Goal: Task Accomplishment & Management: Complete application form

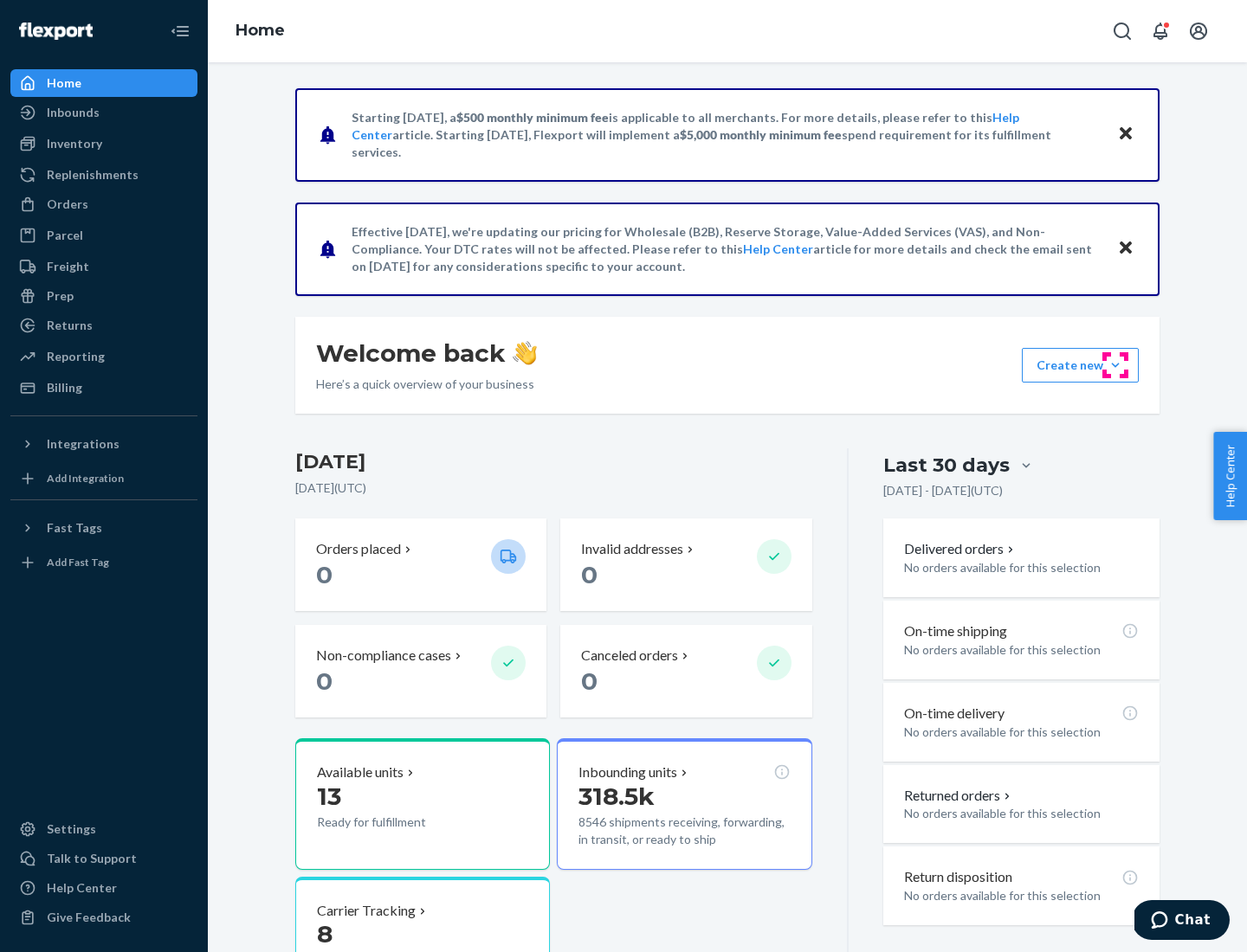
click at [1115, 365] on button "Create new Create new inbound Create new order Create new product" at bounding box center [1080, 365] width 117 height 35
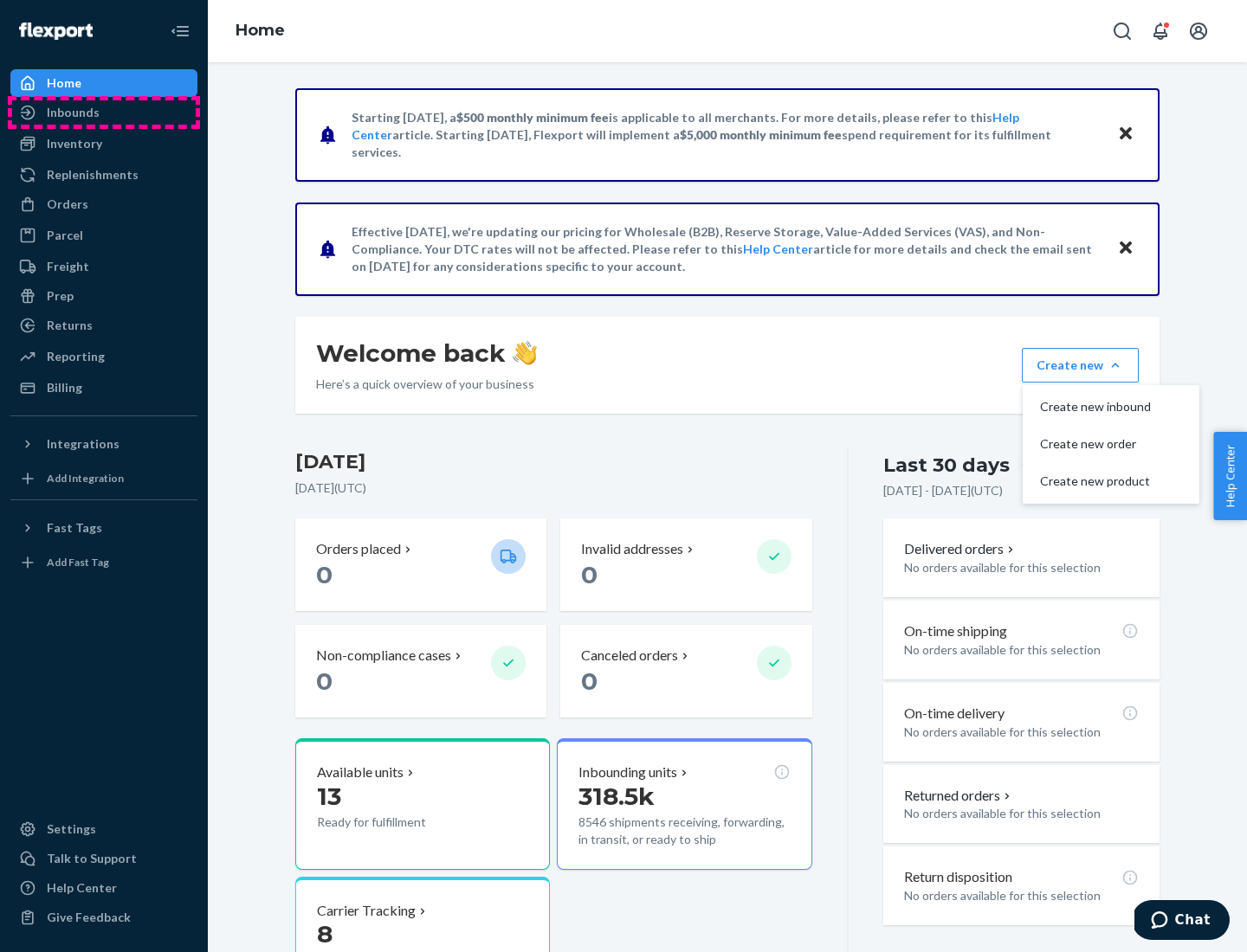
click at [104, 113] on div "Inbounds" at bounding box center [104, 112] width 184 height 25
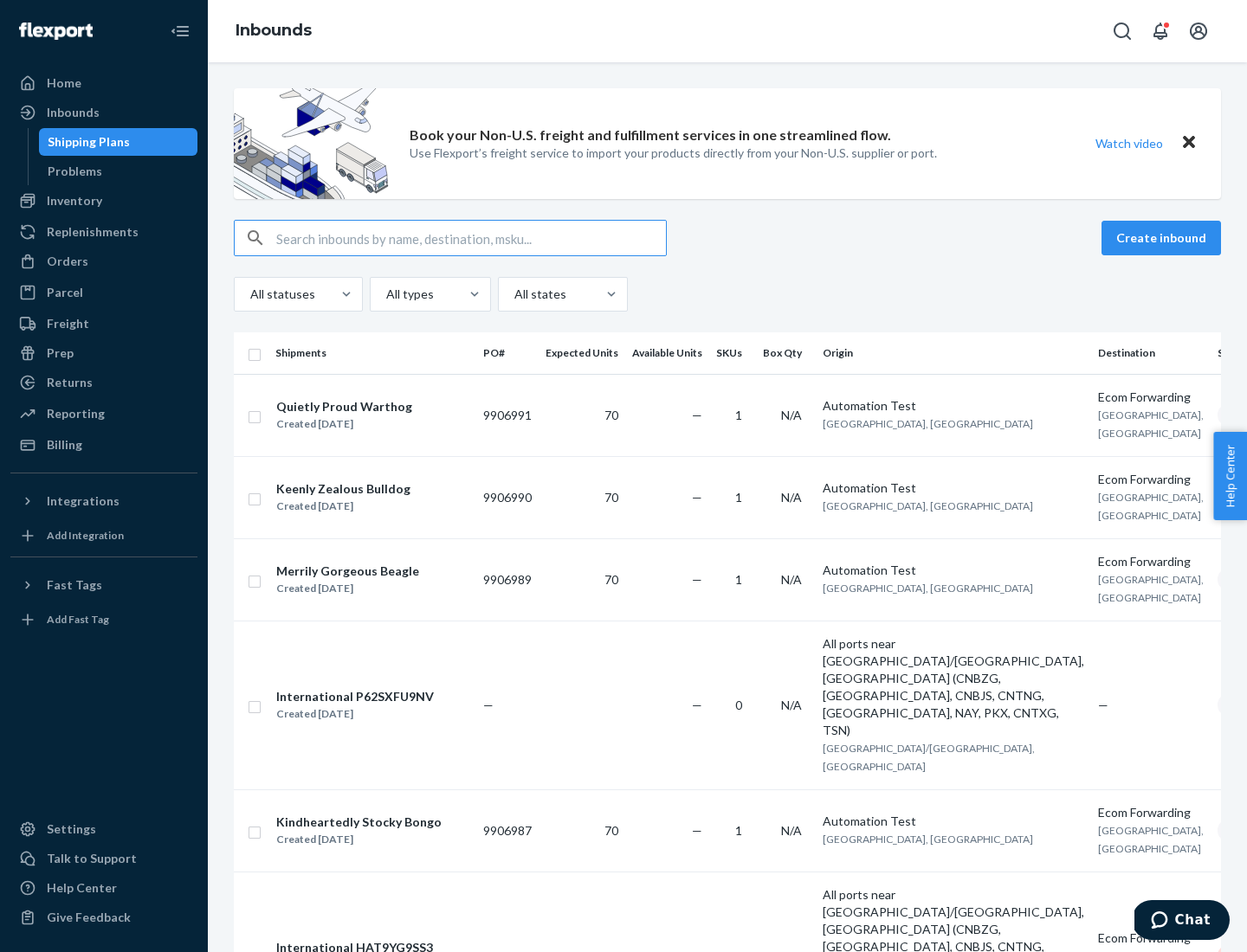
click at [1163, 238] on button "Create inbound" at bounding box center [1161, 238] width 119 height 35
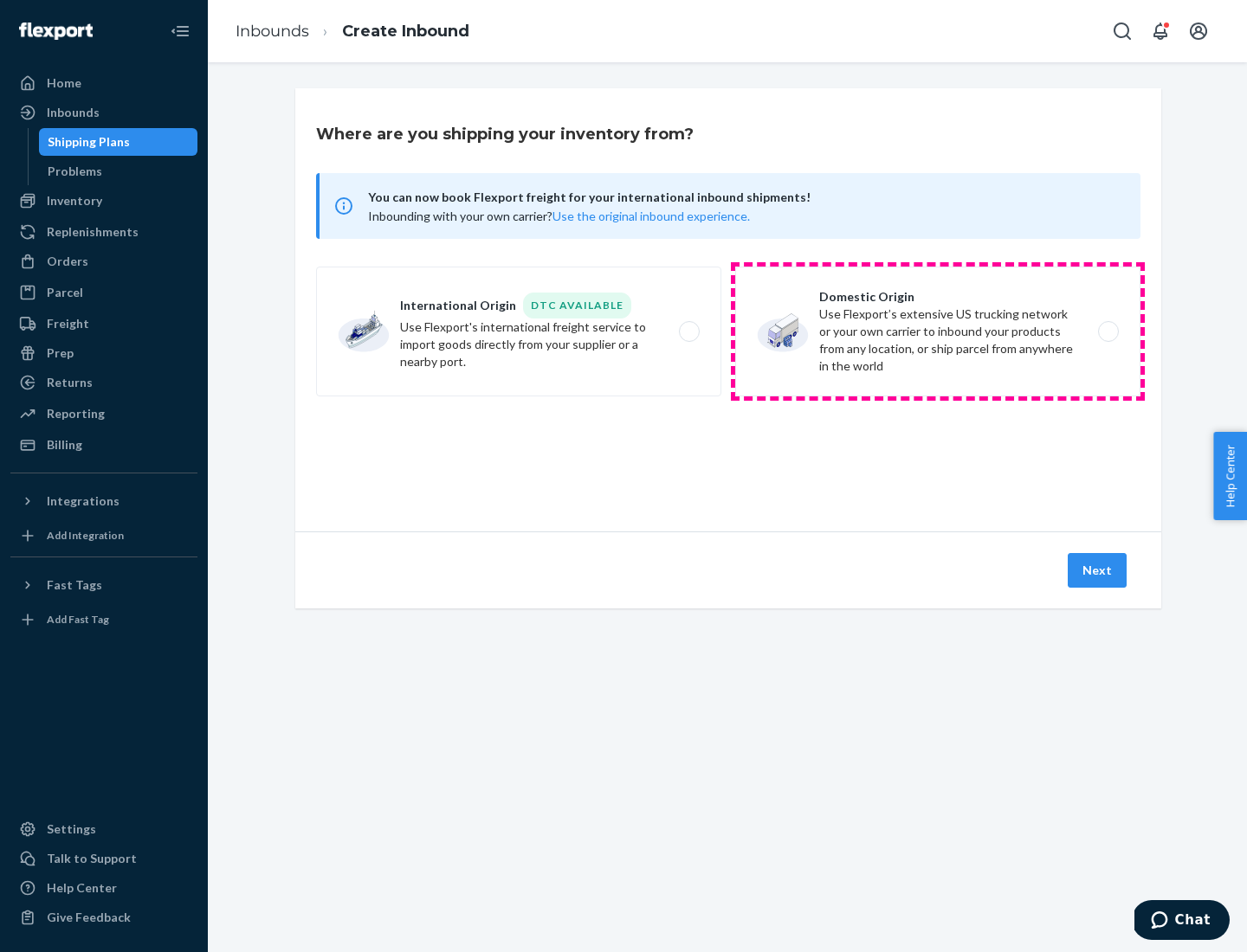
click at [938, 331] on label "Domestic Origin Use Flexport’s extensive US trucking network or your own carrie…" at bounding box center [938, 331] width 405 height 130
click at [1108, 331] on input "Domestic Origin Use Flexport’s extensive US trucking network or your own carrie…" at bounding box center [1113, 332] width 11 height 11
radio input "true"
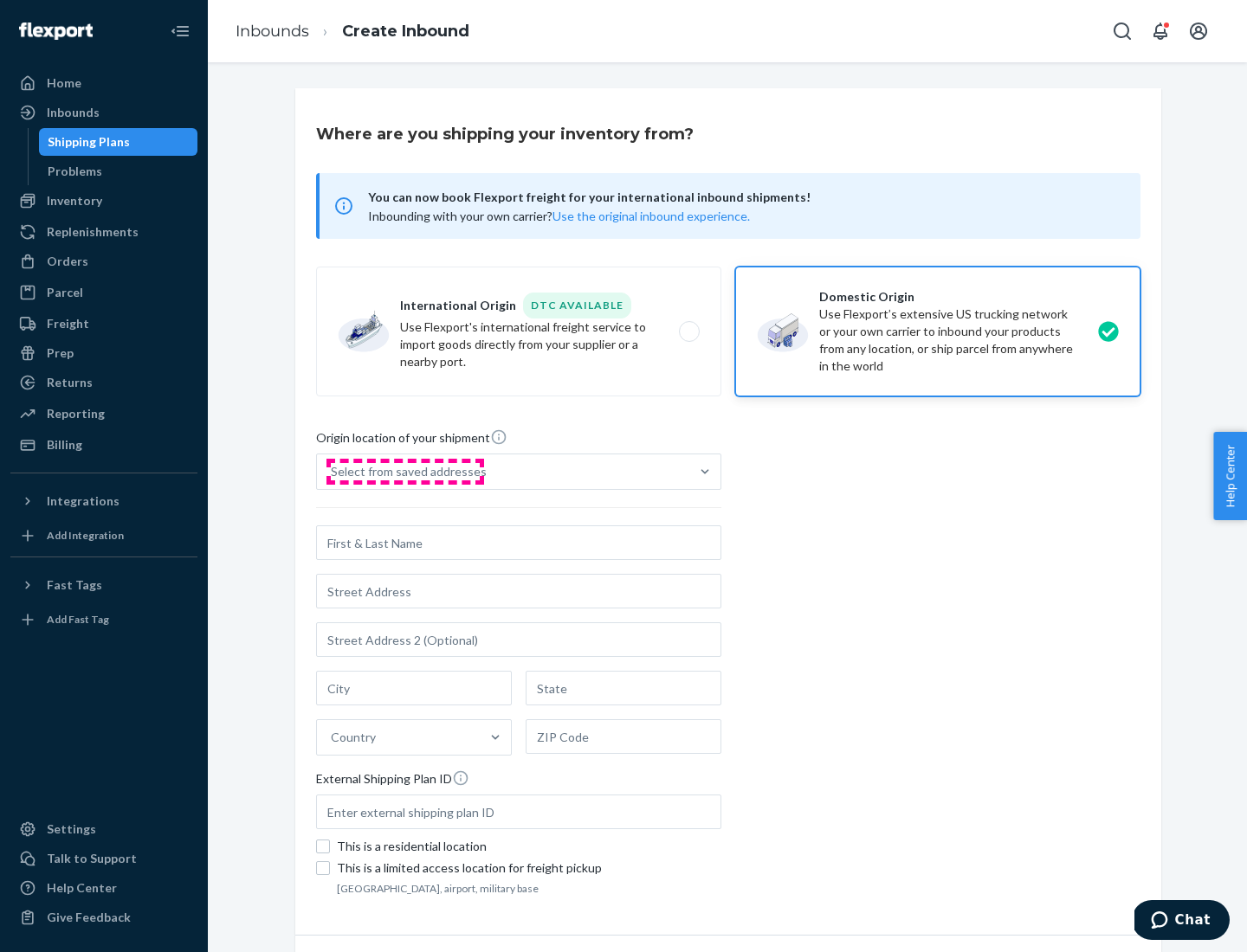
click at [404, 471] on div "Select from saved addresses" at bounding box center [408, 471] width 156 height 17
click at [332, 471] on input "Select from saved addresses" at bounding box center [331, 471] width 2 height 17
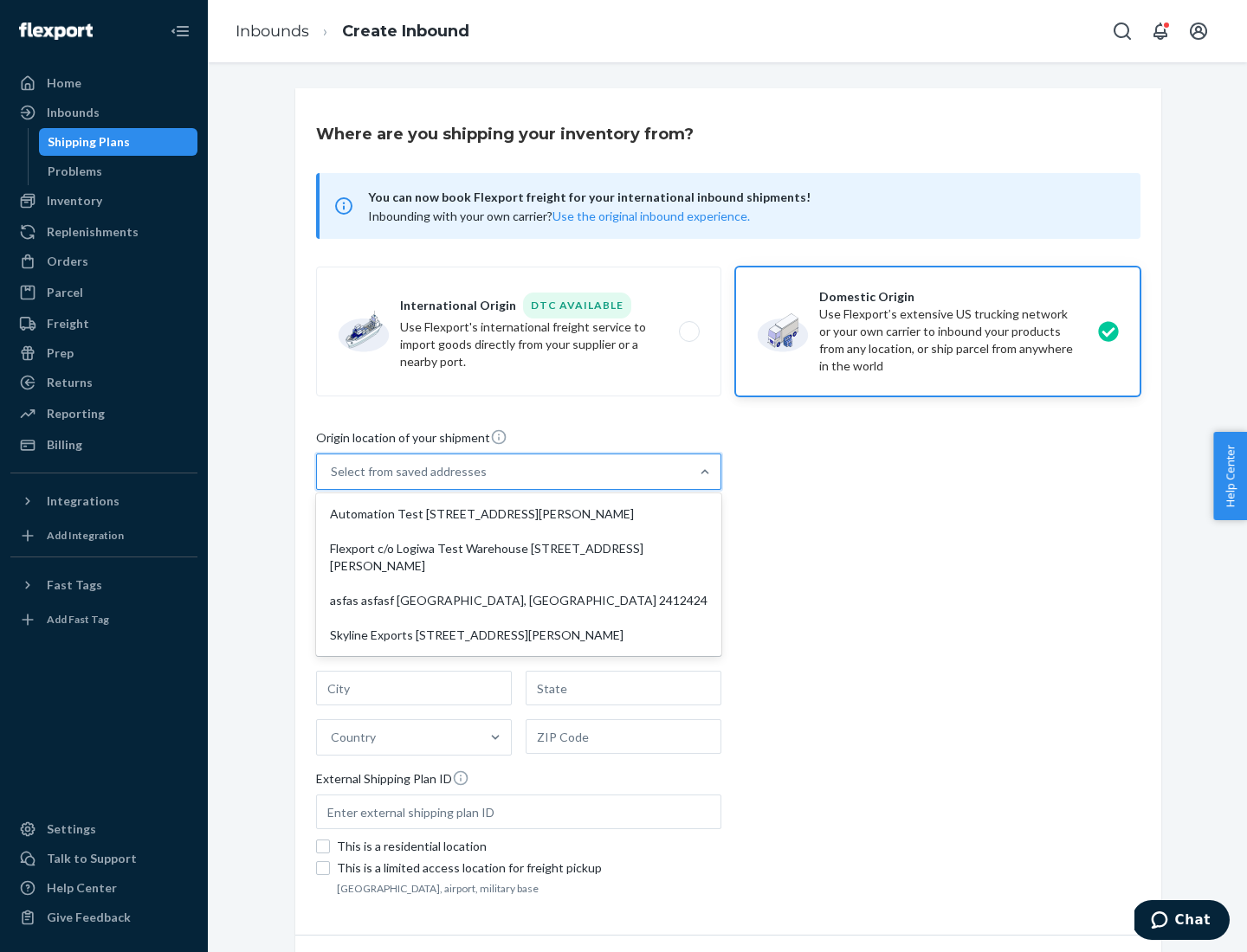
scroll to position [7, 0]
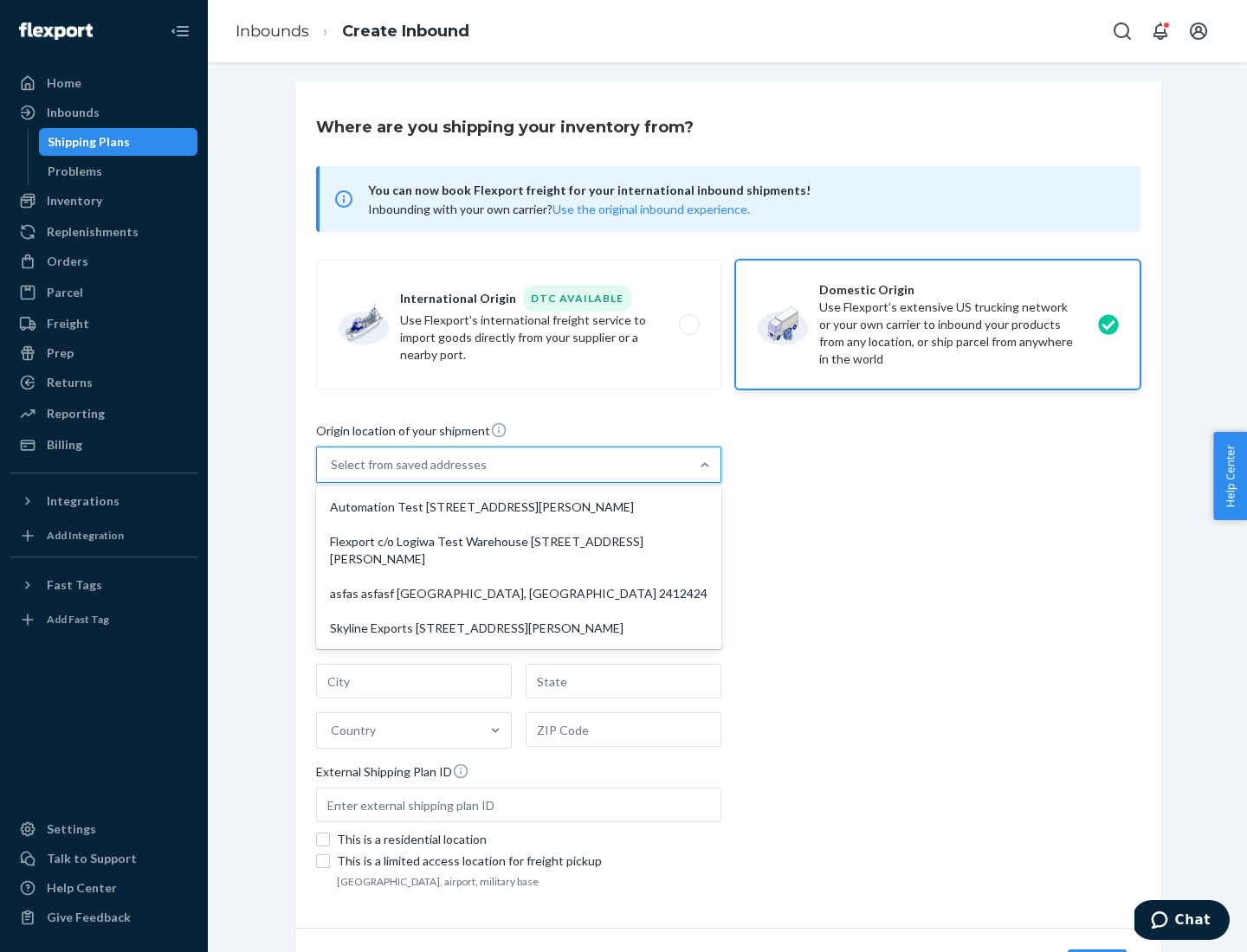
click at [519, 507] on div "Automation Test [STREET_ADDRESS][PERSON_NAME]" at bounding box center [519, 507] width 399 height 35
click at [332, 473] on input "option Automation Test [STREET_ADDRESS][PERSON_NAME] focused, 1 of 4. 4 results…" at bounding box center [331, 464] width 2 height 17
type input "Automation Test"
type input "9th Floor"
type input "[GEOGRAPHIC_DATA]"
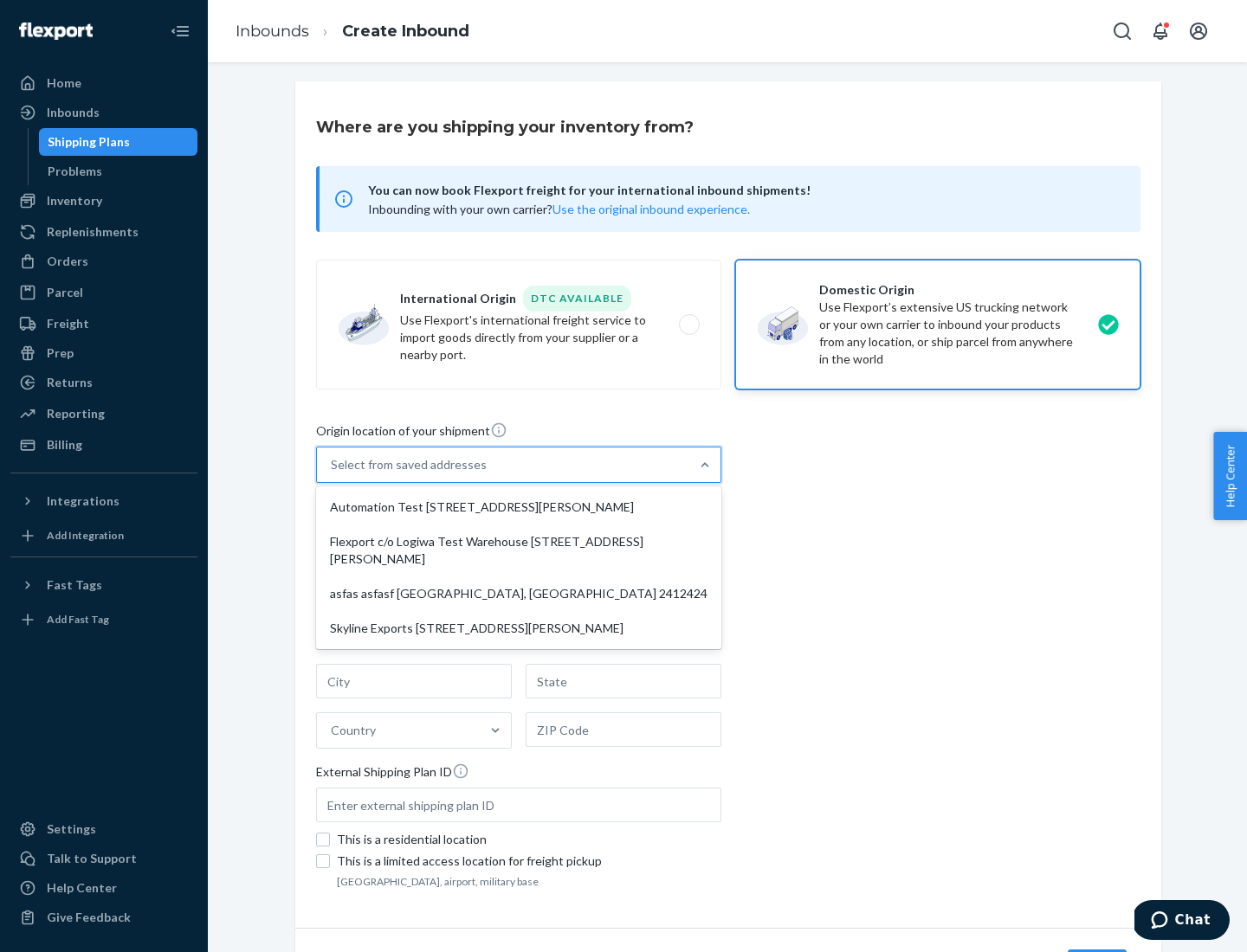
type input "CA"
type input "94104"
type input "[STREET_ADDRESS][PERSON_NAME]"
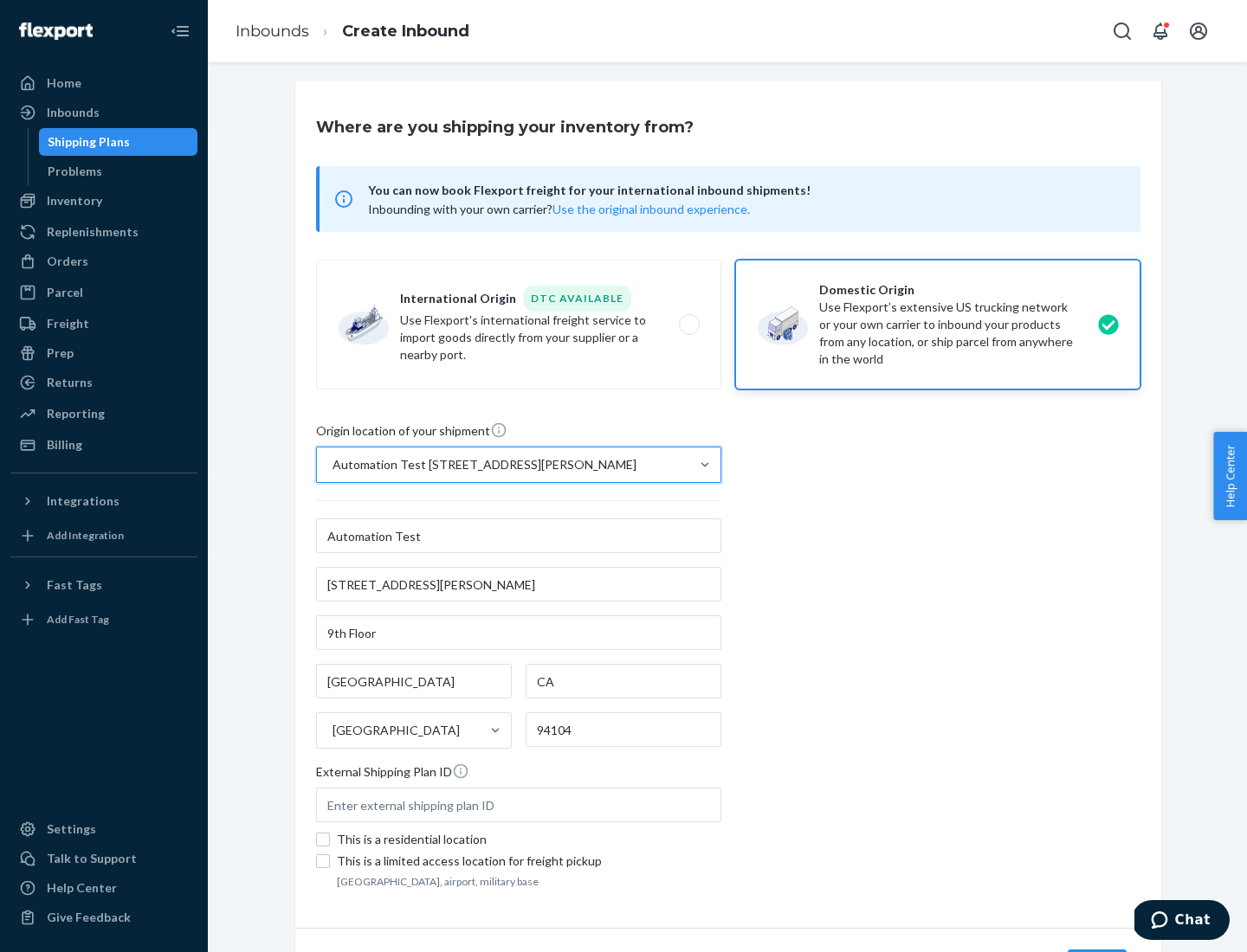
scroll to position [101, 0]
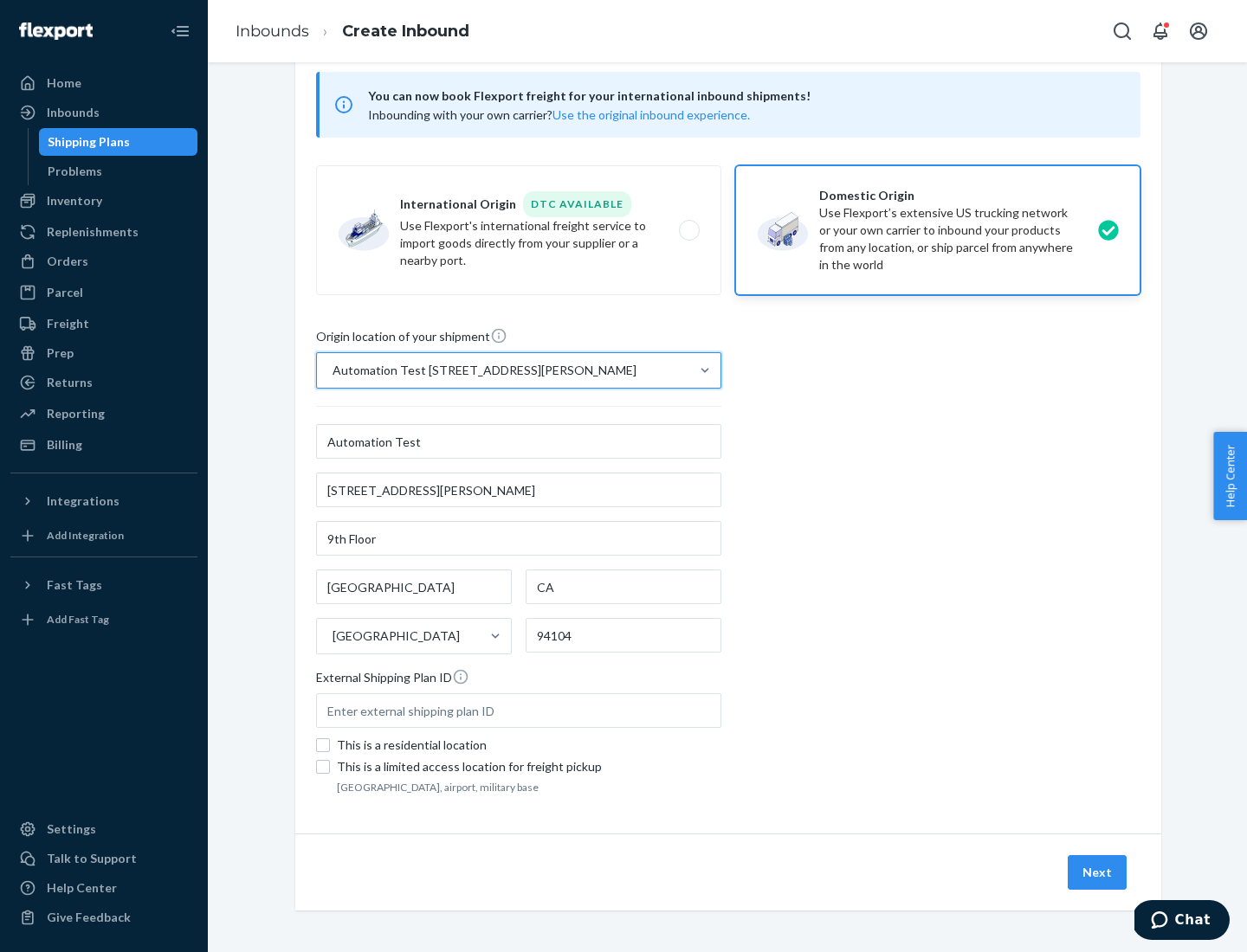
click at [1098, 873] on button "Next" at bounding box center [1097, 873] width 59 height 35
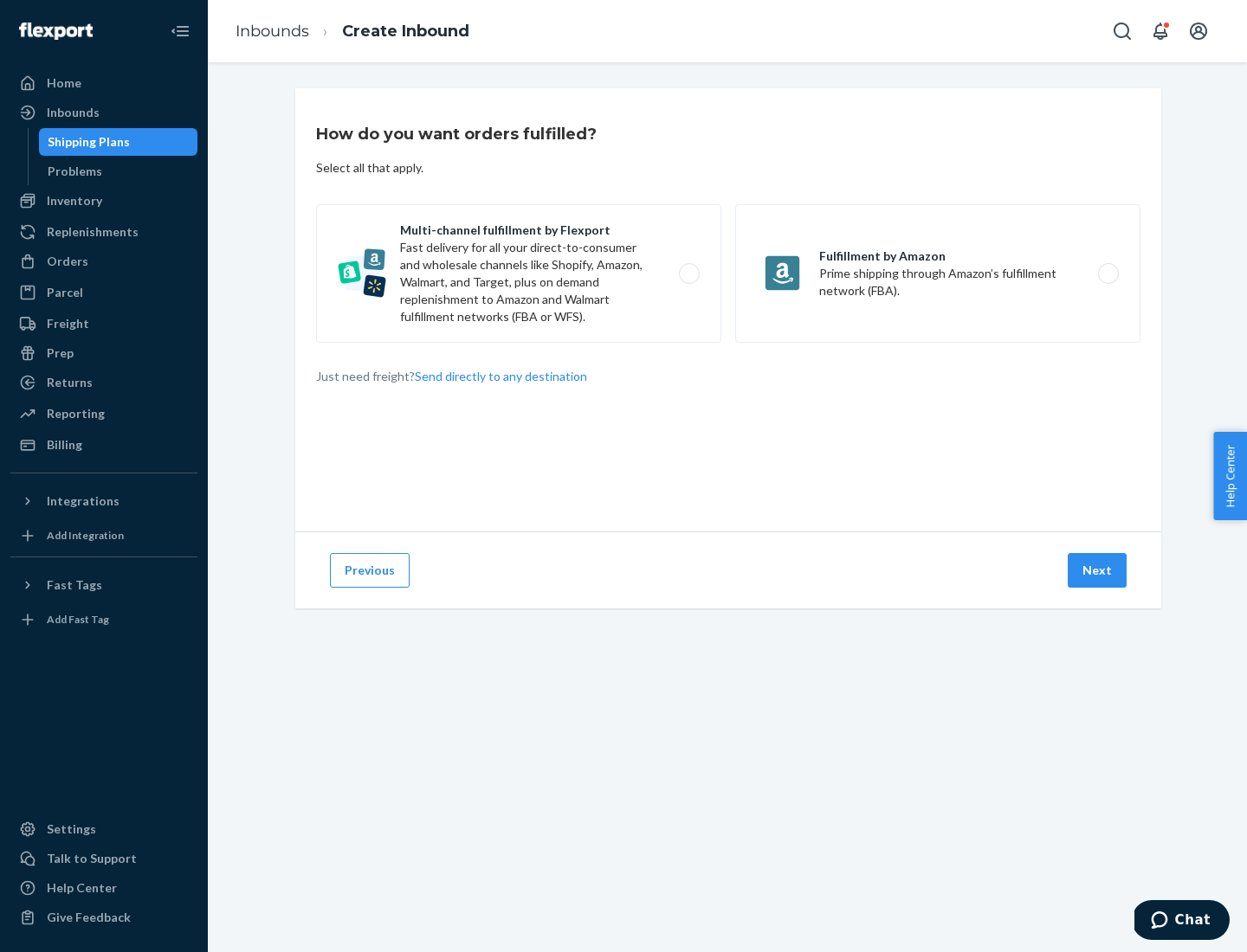
click at [519, 274] on label "Multi-channel fulfillment by Flexport Fast delivery for all your direct-to-cons…" at bounding box center [518, 273] width 405 height 138
click at [688, 274] on input "Multi-channel fulfillment by Flexport Fast delivery for all your direct-to-cons…" at bounding box center [694, 274] width 11 height 11
radio input "true"
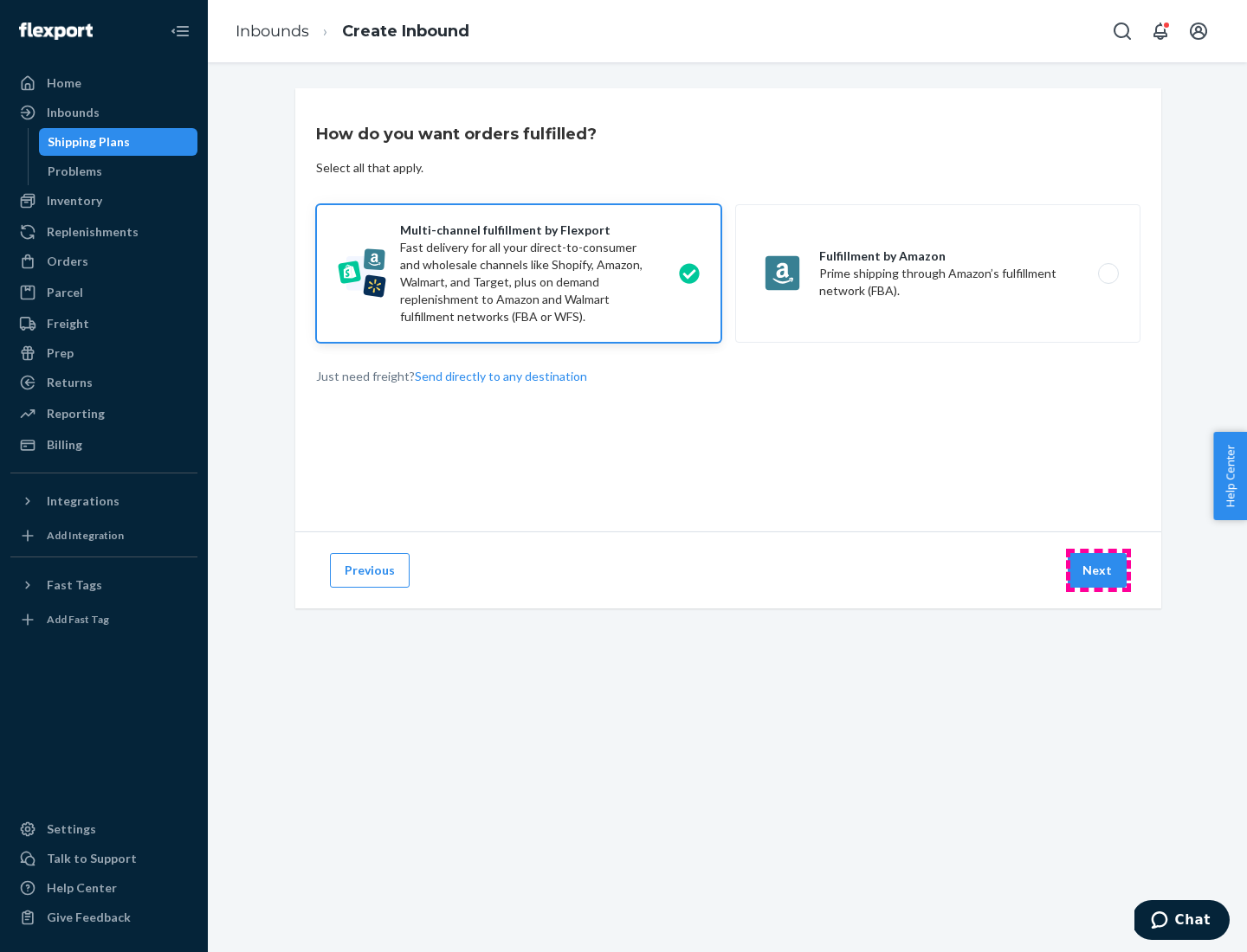
click at [1098, 571] on button "Next" at bounding box center [1097, 571] width 59 height 35
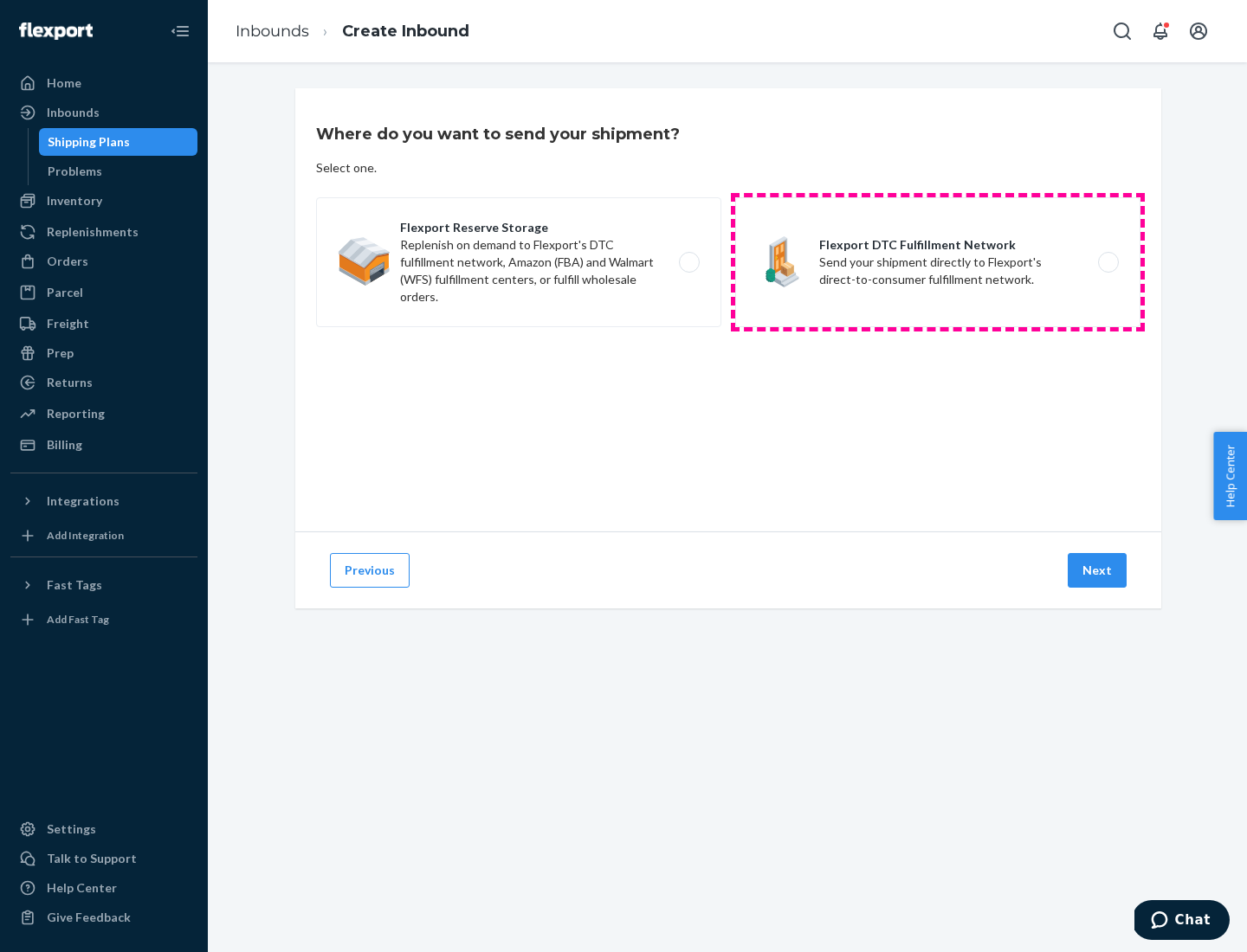
click at [938, 262] on label "Flexport DTC Fulfillment Network Send your shipment directly to Flexport's dire…" at bounding box center [938, 262] width 405 height 130
click at [1108, 262] on input "Flexport DTC Fulfillment Network Send your shipment directly to Flexport's dire…" at bounding box center [1113, 263] width 11 height 11
radio input "true"
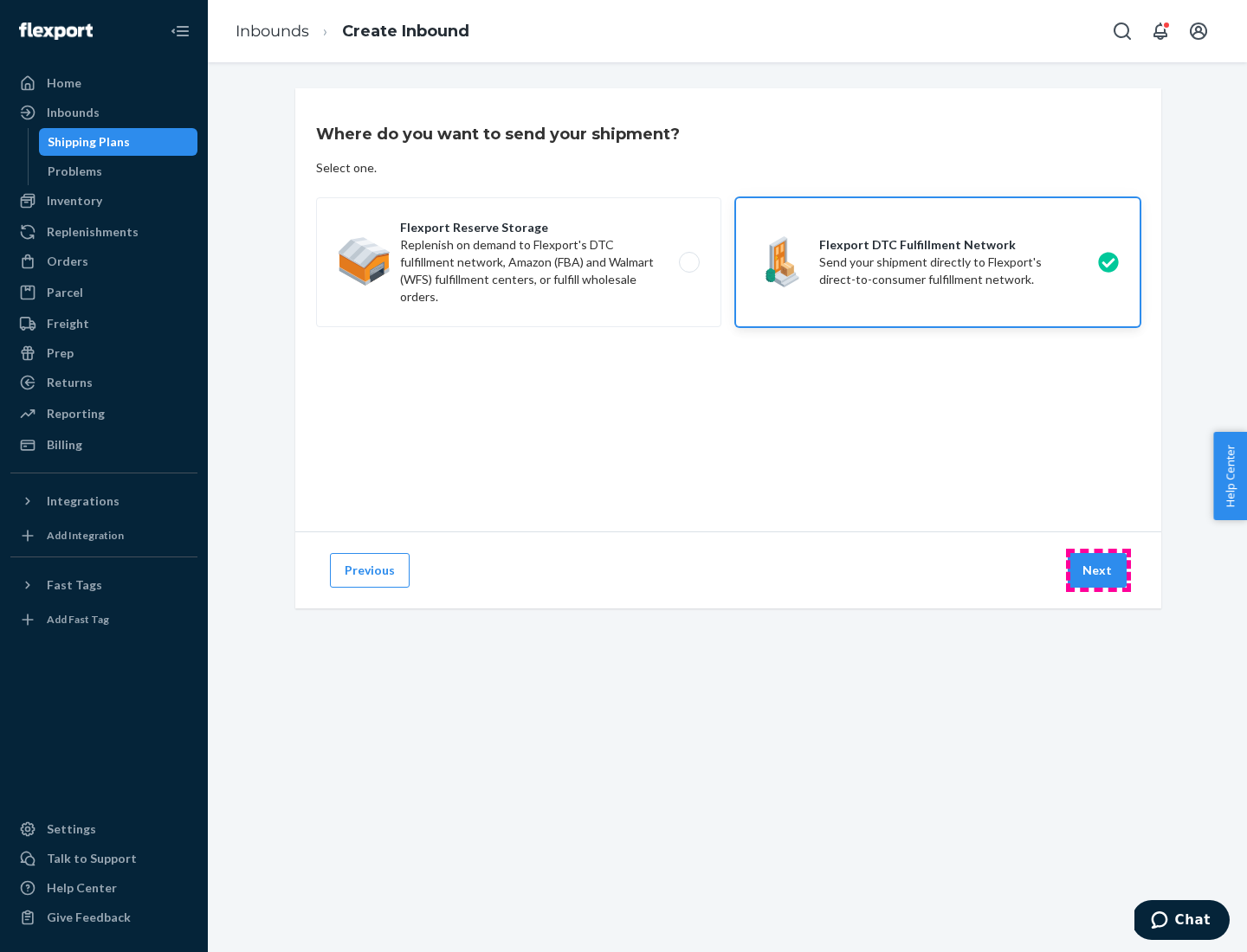
click at [1098, 571] on button "Next" at bounding box center [1097, 571] width 59 height 35
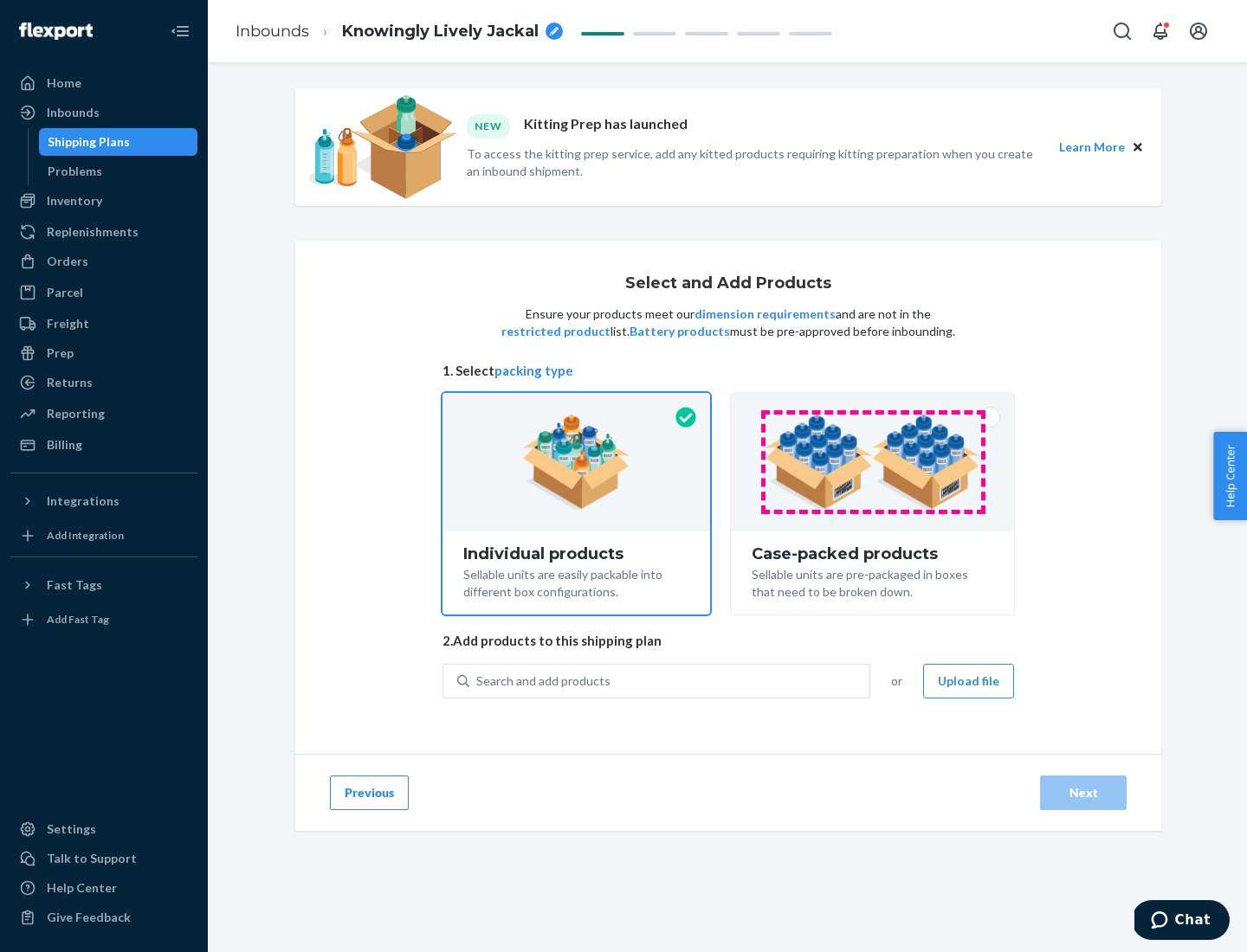
click at [873, 462] on img at bounding box center [872, 462] width 216 height 96
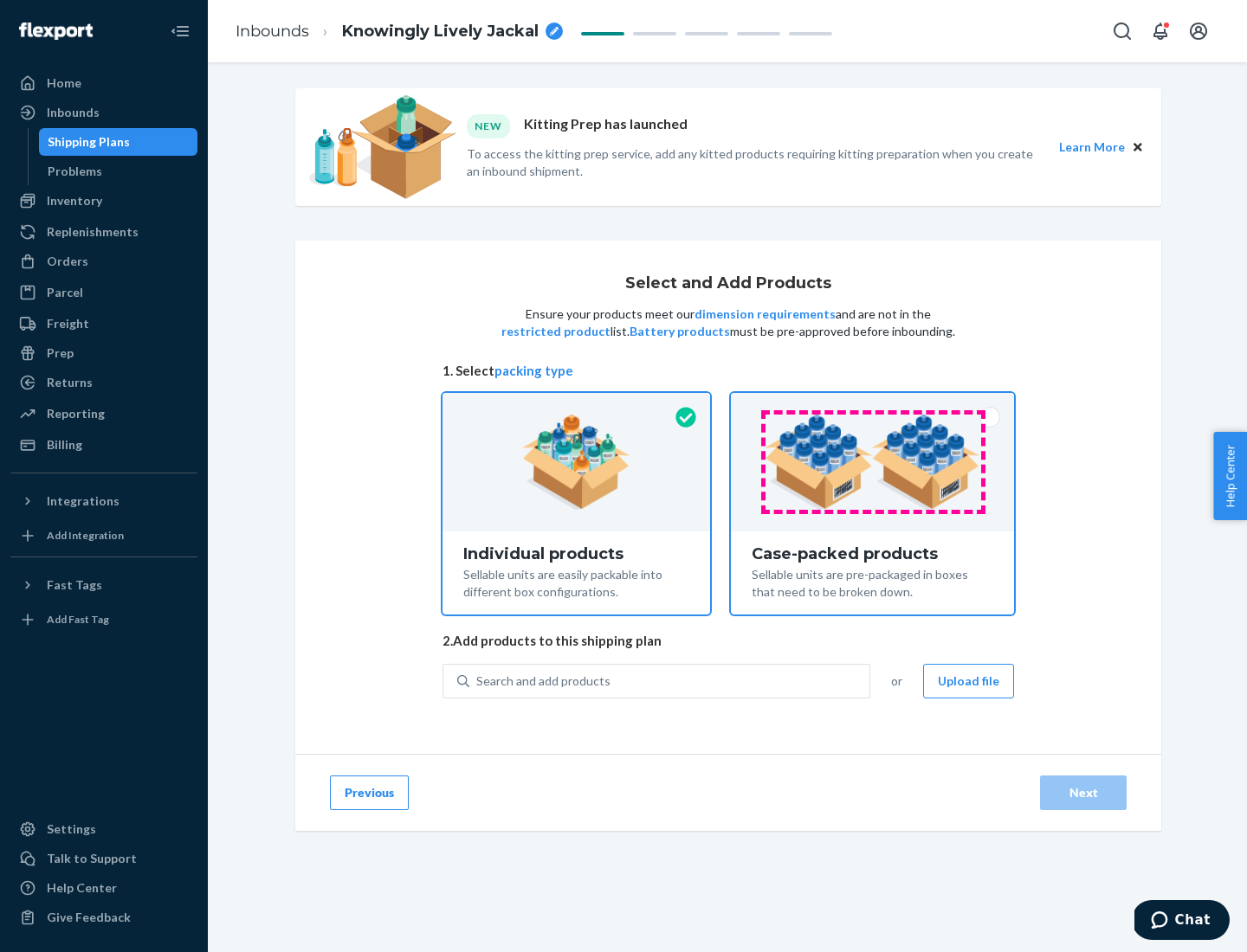
click at [873, 404] on input "Case-packed products Sellable units are pre-packaged in boxes that need to be b…" at bounding box center [872, 399] width 11 height 11
radio input "true"
radio input "false"
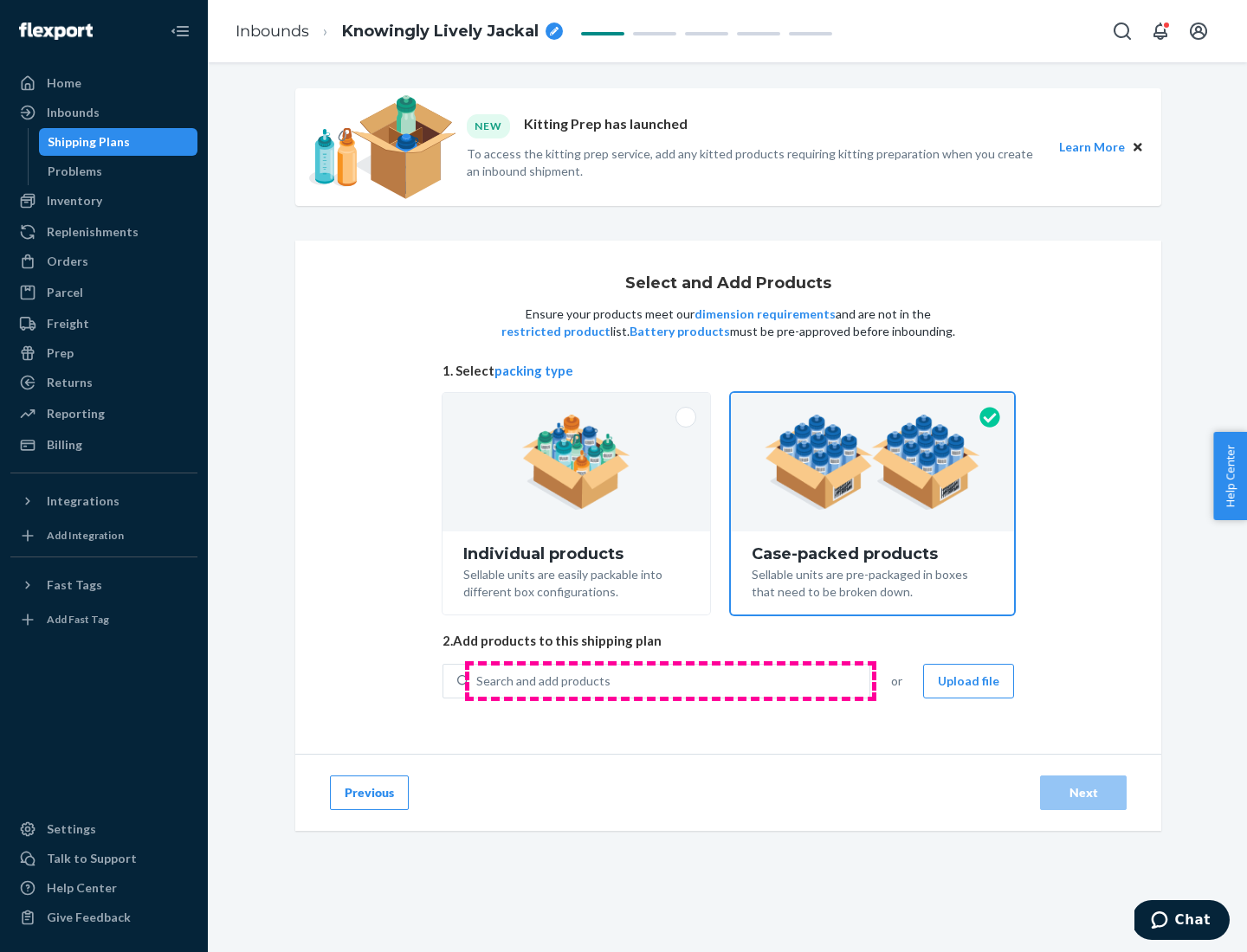
click at [670, 681] on div "Search and add products" at bounding box center [669, 681] width 400 height 31
click at [478, 681] on input "Search and add products" at bounding box center [477, 681] width 2 height 17
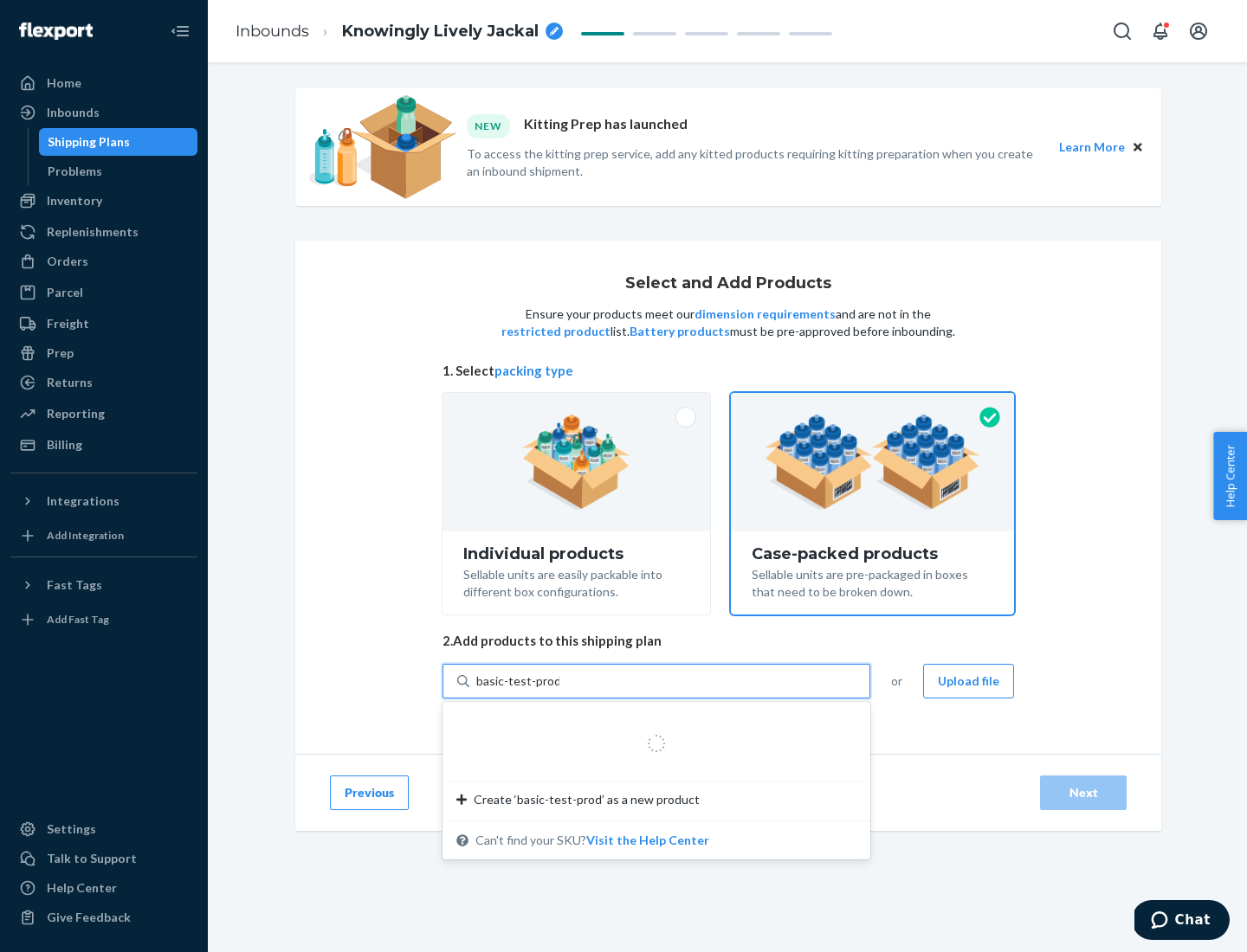
type input "basic-test-product-1"
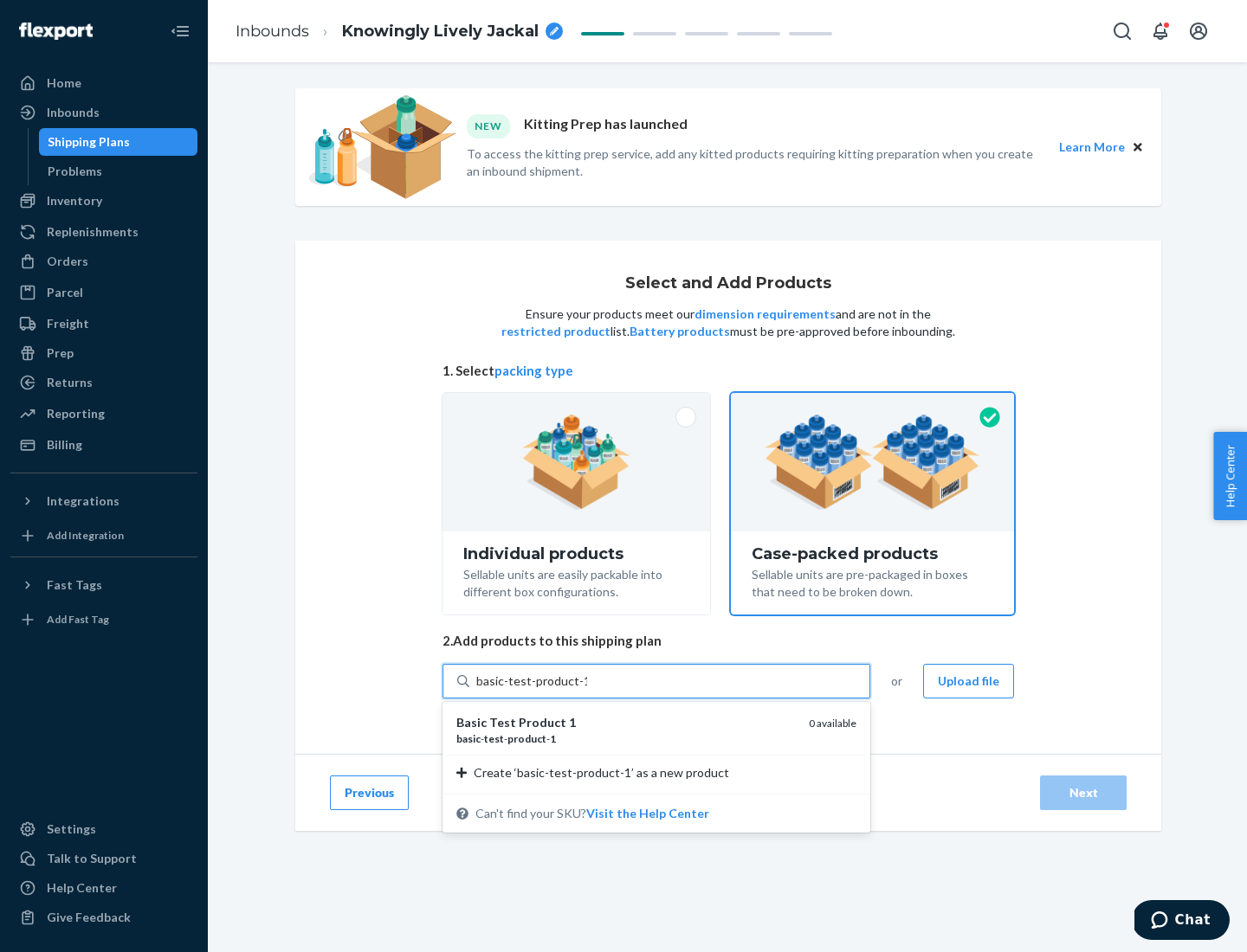
click at [626, 738] on div "basic - test - product - 1" at bounding box center [625, 739] width 339 height 15
click at [587, 690] on input "basic-test-product-1" at bounding box center [532, 681] width 111 height 17
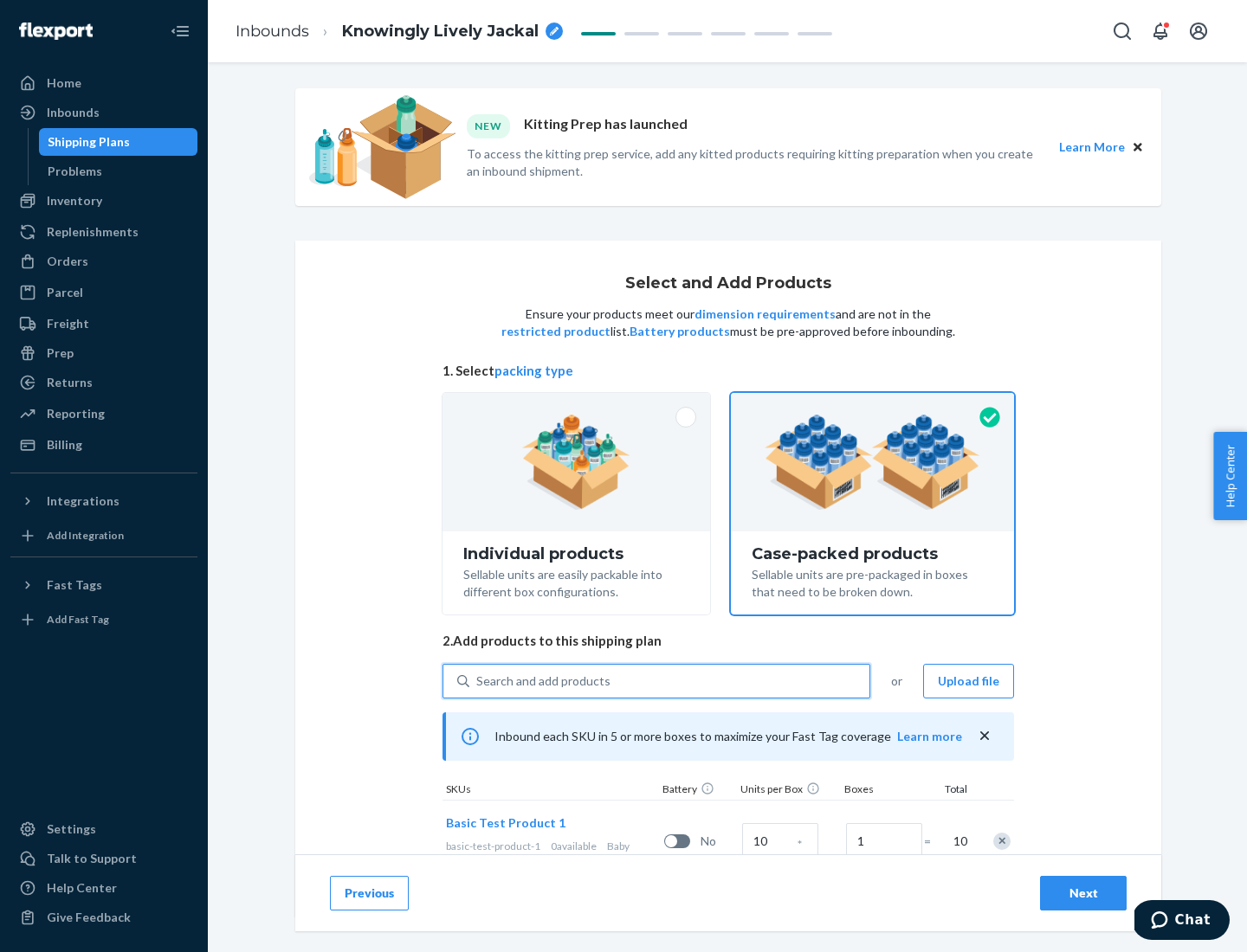
scroll to position [62, 0]
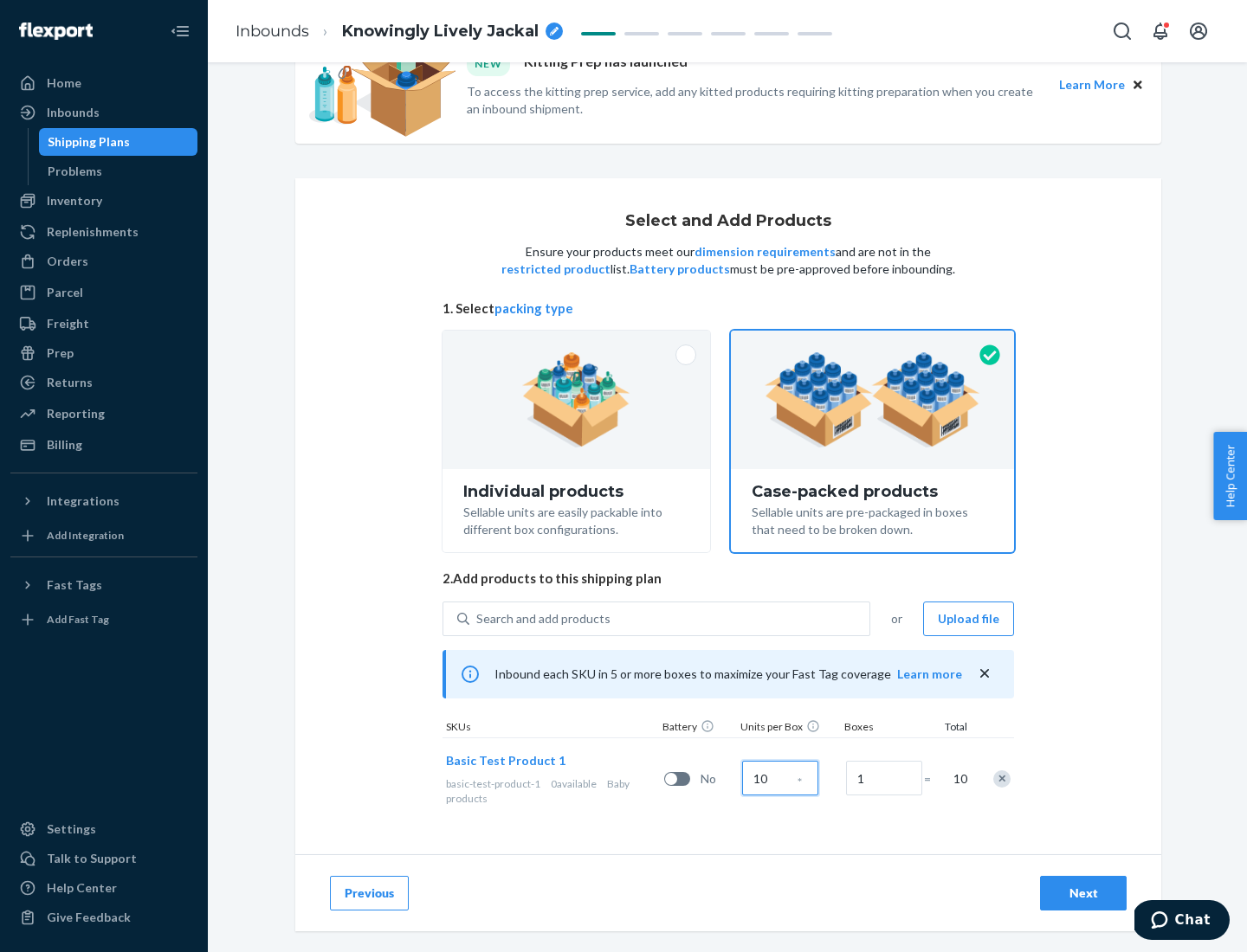
type input "10"
type input "7"
click at [1083, 894] on div "Next" at bounding box center [1083, 893] width 57 height 17
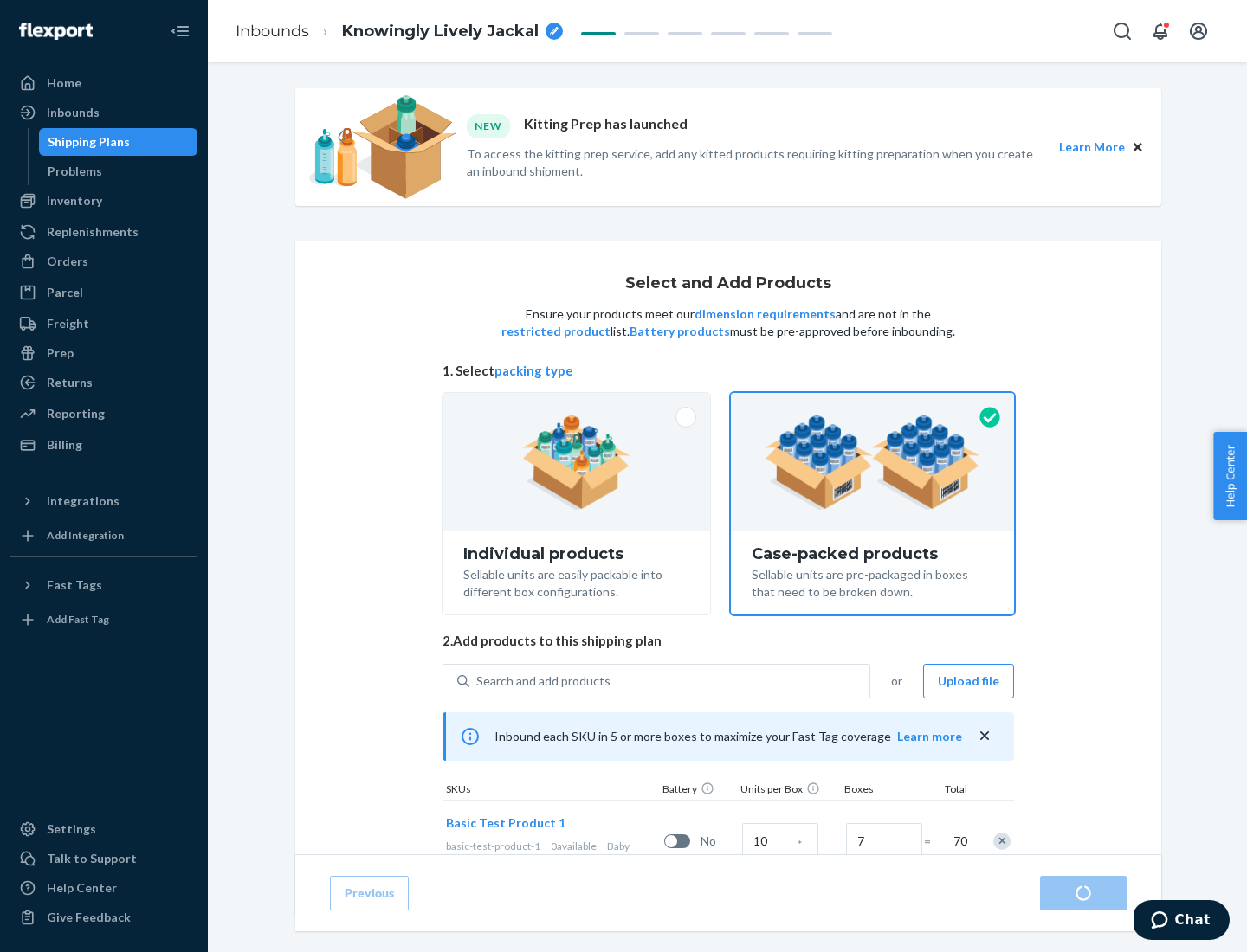
radio input "true"
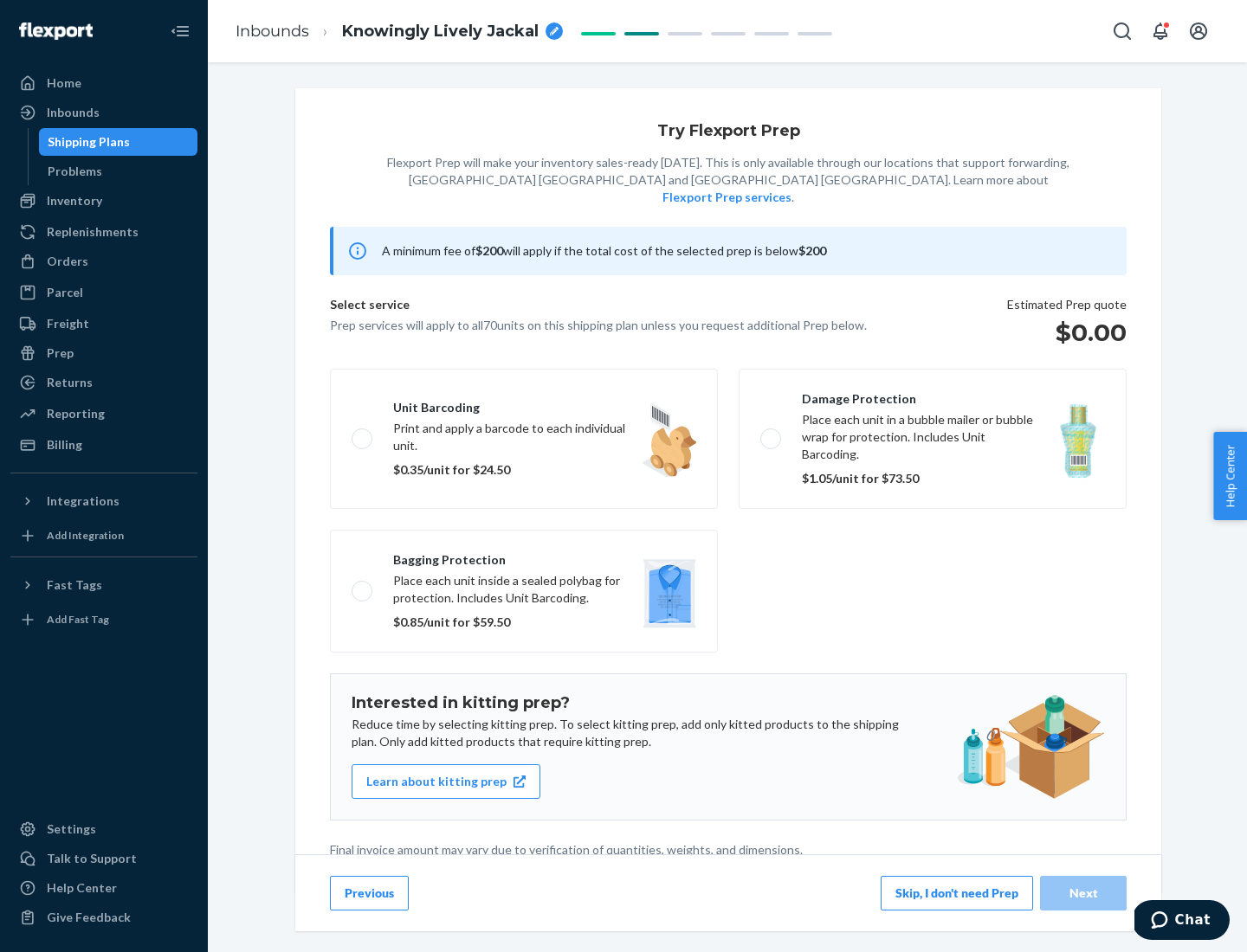
scroll to position [5, 0]
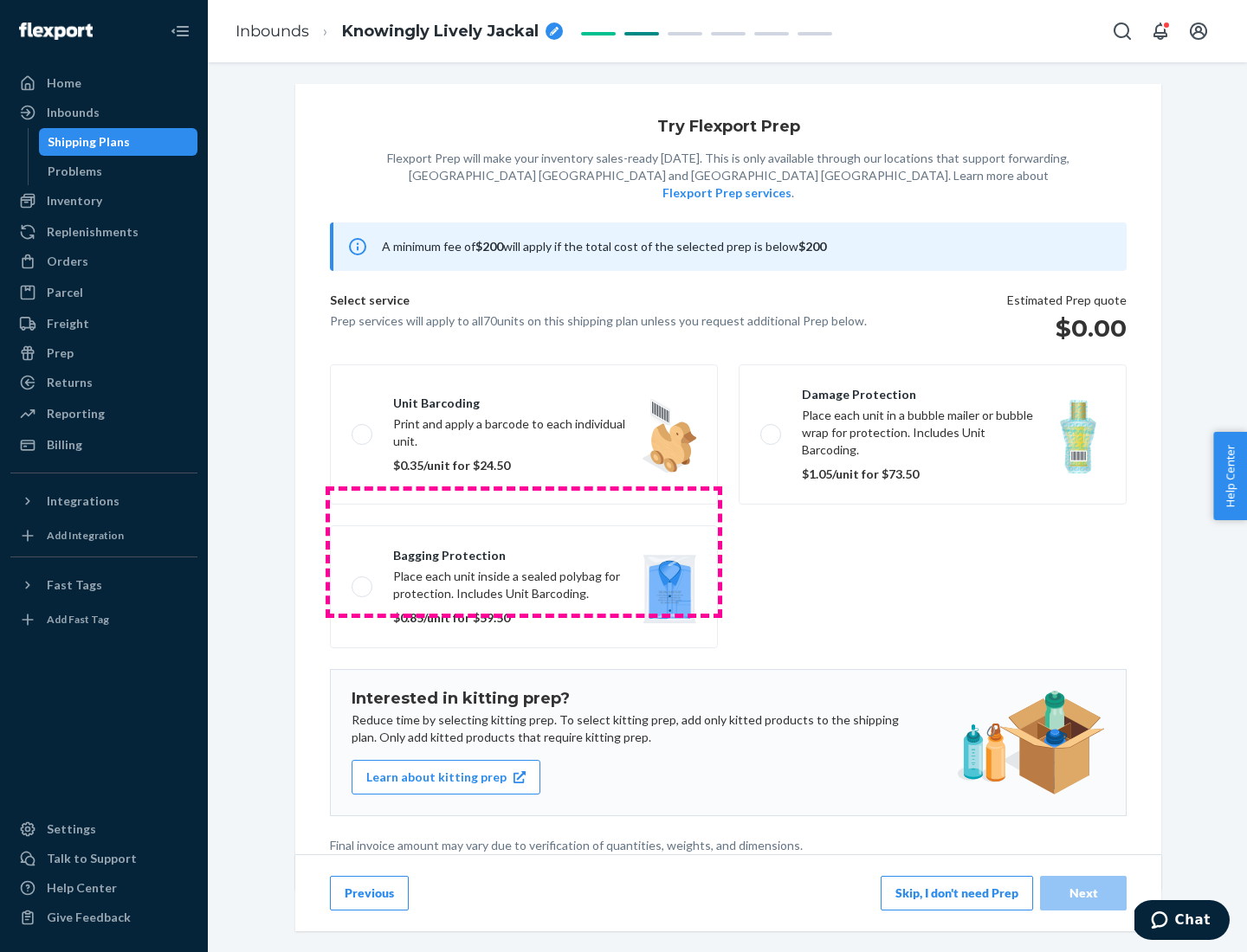
click at [523, 552] on label "Bagging protection Place each unit inside a sealed polybag for protection. Incl…" at bounding box center [523, 586] width 388 height 123
click at [363, 581] on input "Bagging protection Place each unit inside a sealed polybag for protection. Incl…" at bounding box center [357, 586] width 11 height 11
checkbox input "true"
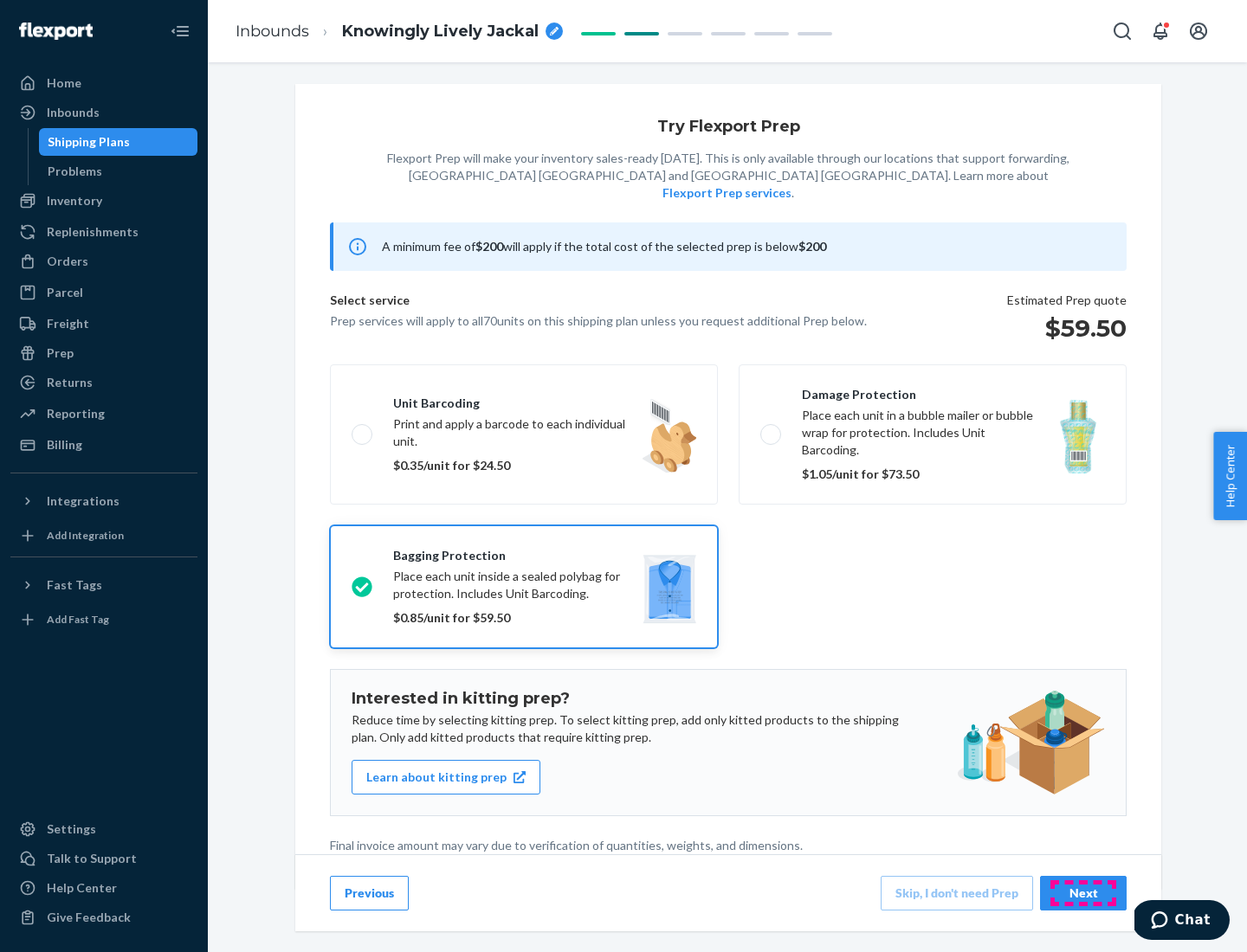
click at [1083, 893] on div "Next" at bounding box center [1083, 893] width 57 height 17
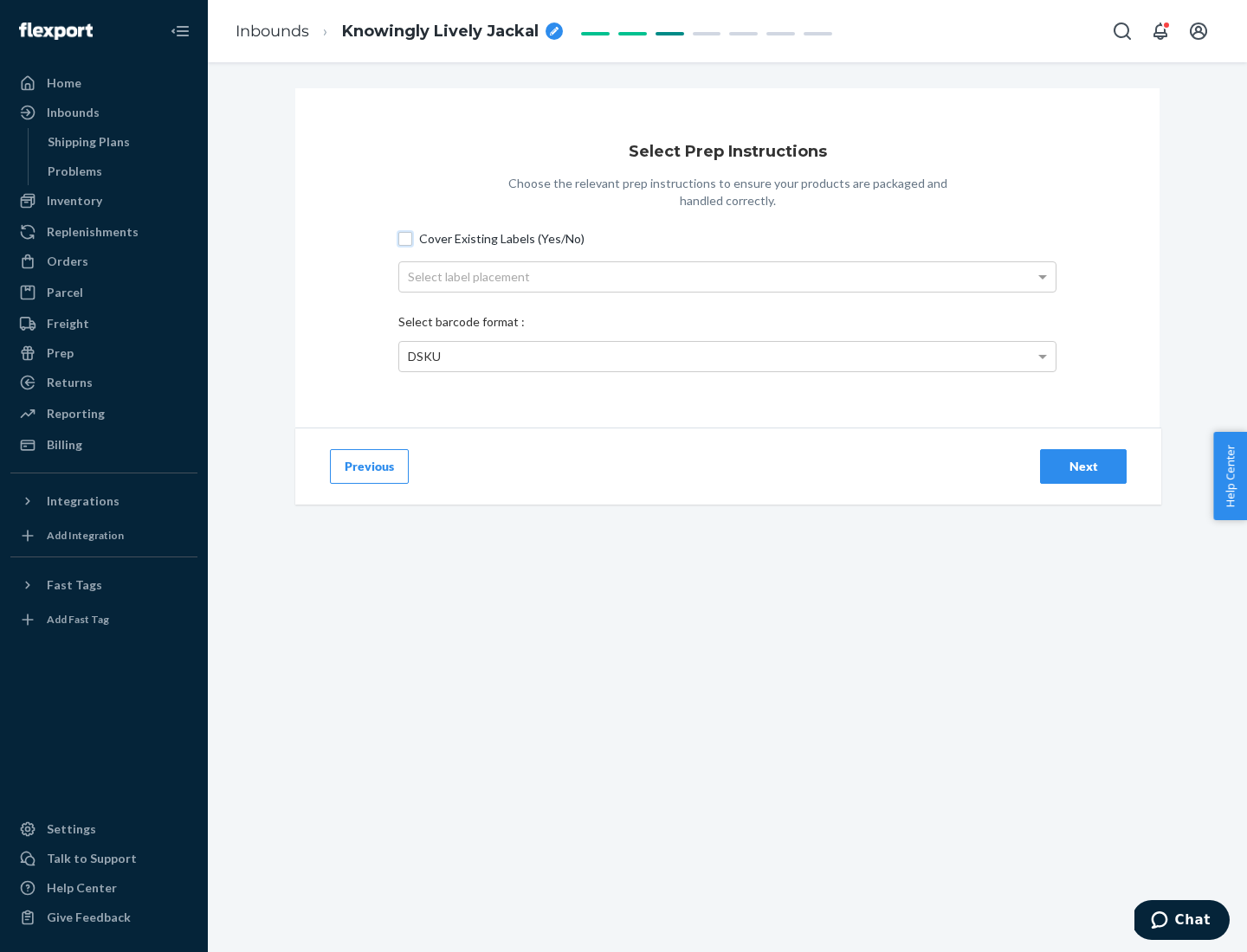
click at [405, 238] on input "Cover Existing Labels (Yes/No)" at bounding box center [405, 238] width 14 height 14
checkbox input "true"
click at [727, 276] on div "Select label placement" at bounding box center [727, 277] width 656 height 29
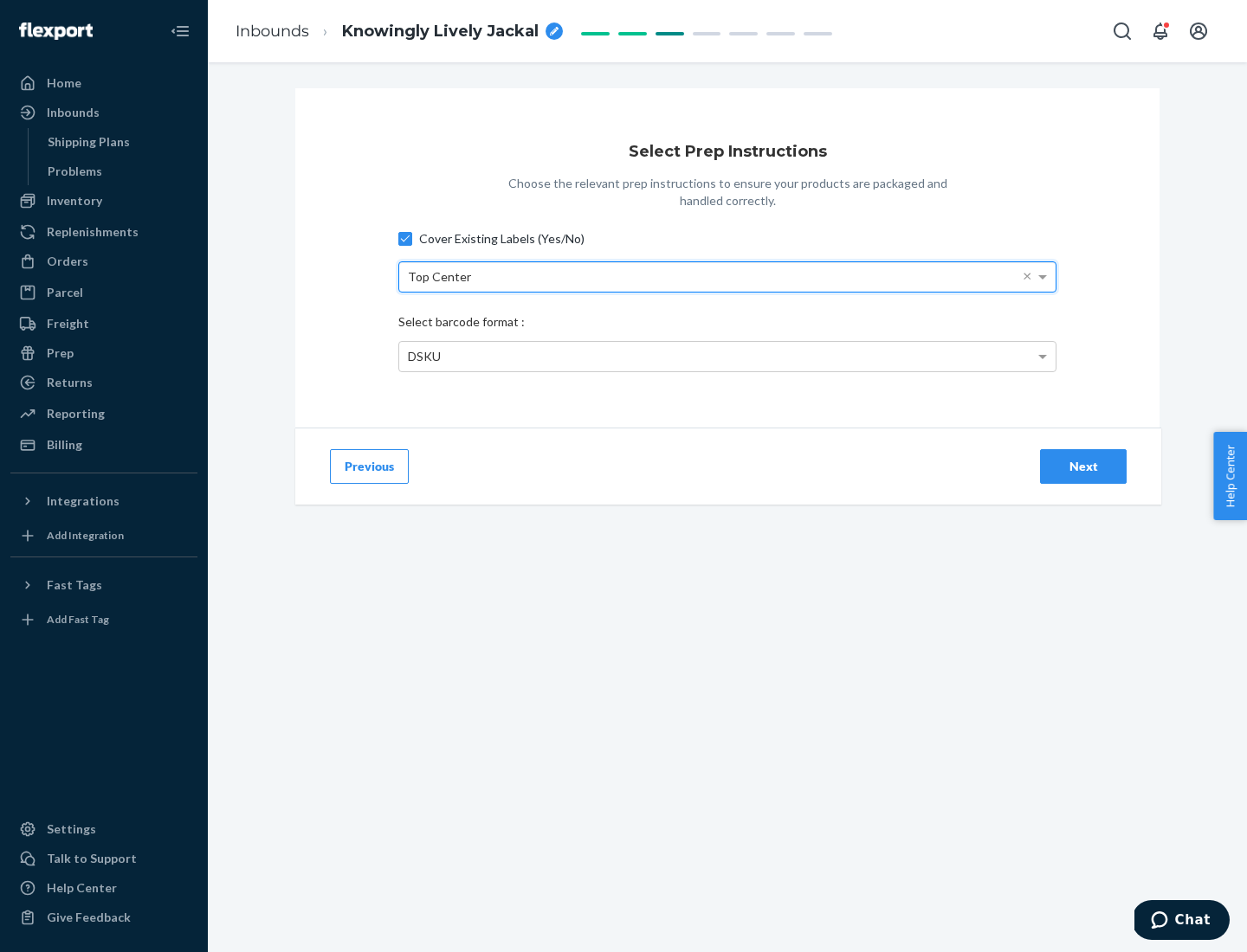
click at [727, 356] on div "DSKU" at bounding box center [727, 357] width 656 height 29
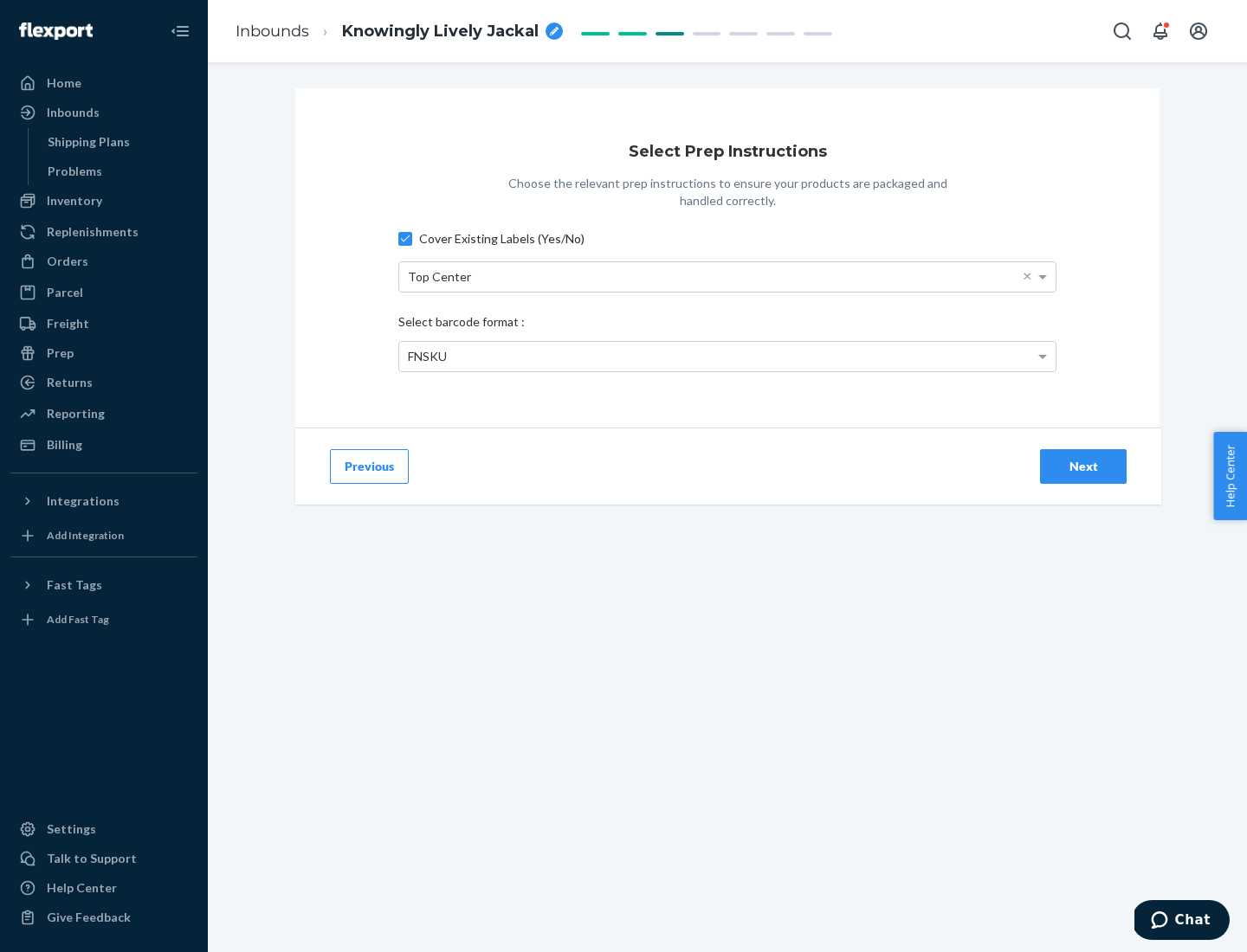
click at [1083, 466] on div "Next" at bounding box center [1083, 466] width 57 height 17
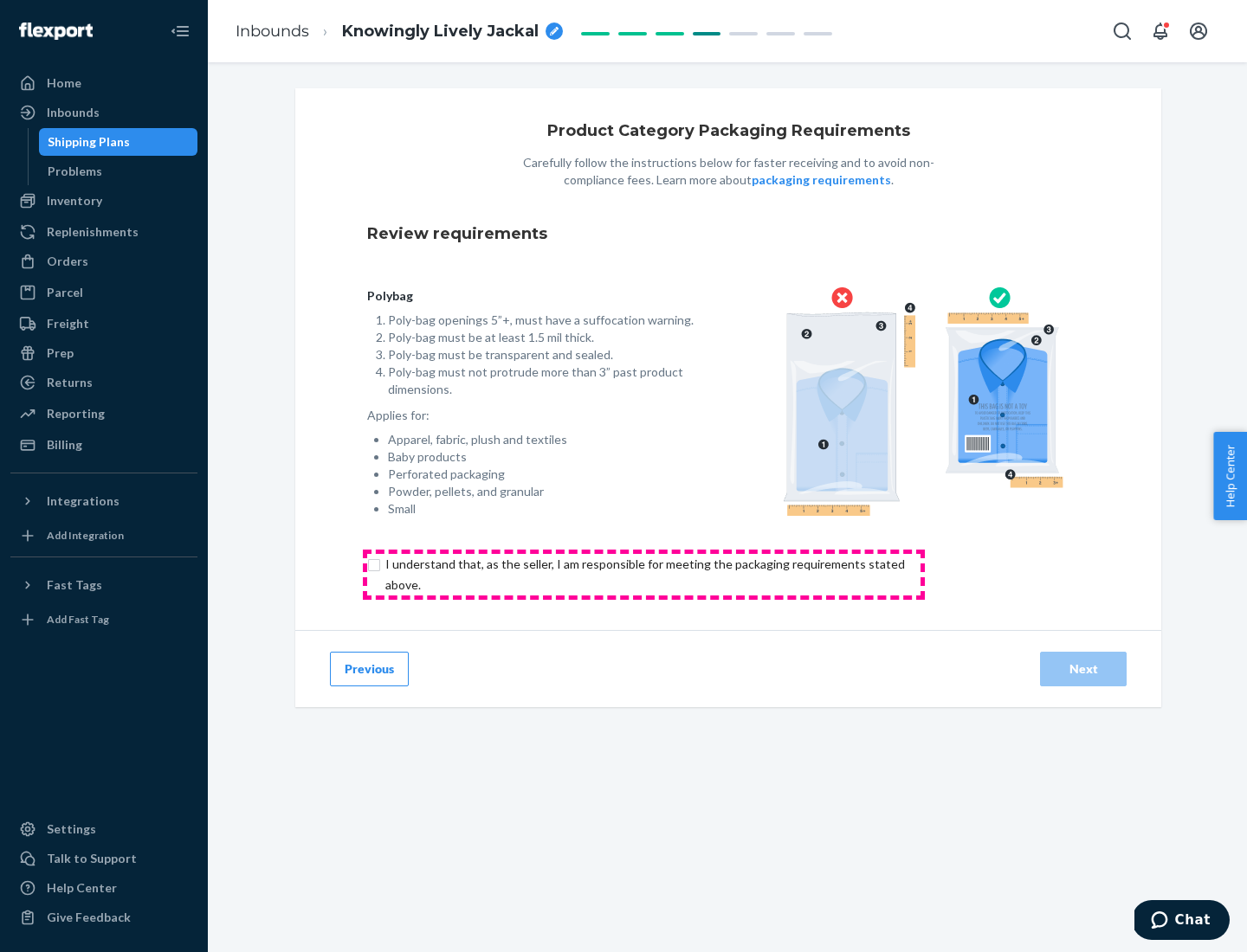
click at [644, 574] on input "checkbox" at bounding box center [654, 575] width 576 height 42
checkbox input "true"
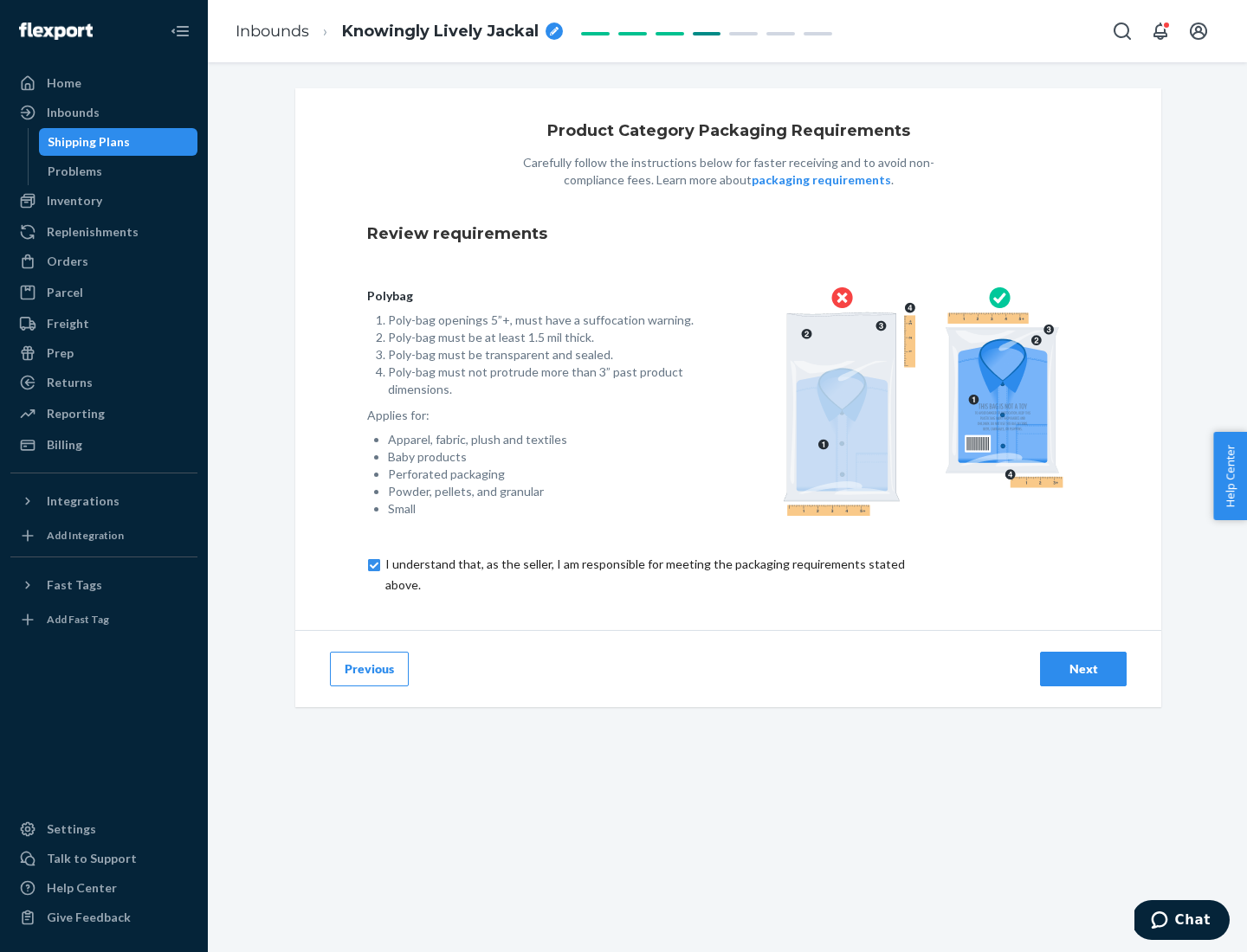
click at [1083, 668] on div "Next" at bounding box center [1083, 669] width 57 height 17
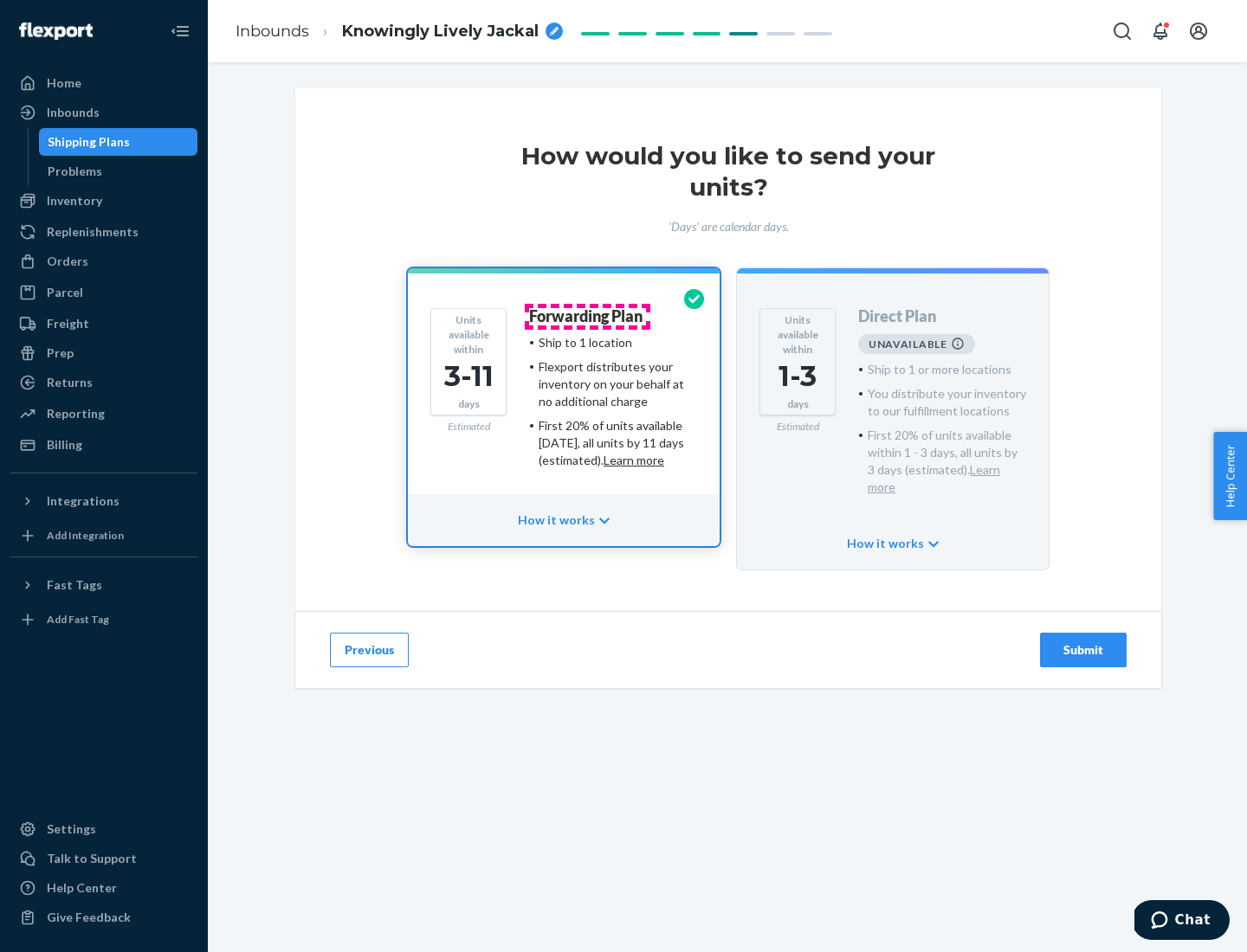
click at [587, 316] on h4 "Forwarding Plan" at bounding box center [585, 317] width 114 height 17
click at [1083, 642] on div "Submit" at bounding box center [1083, 650] width 57 height 17
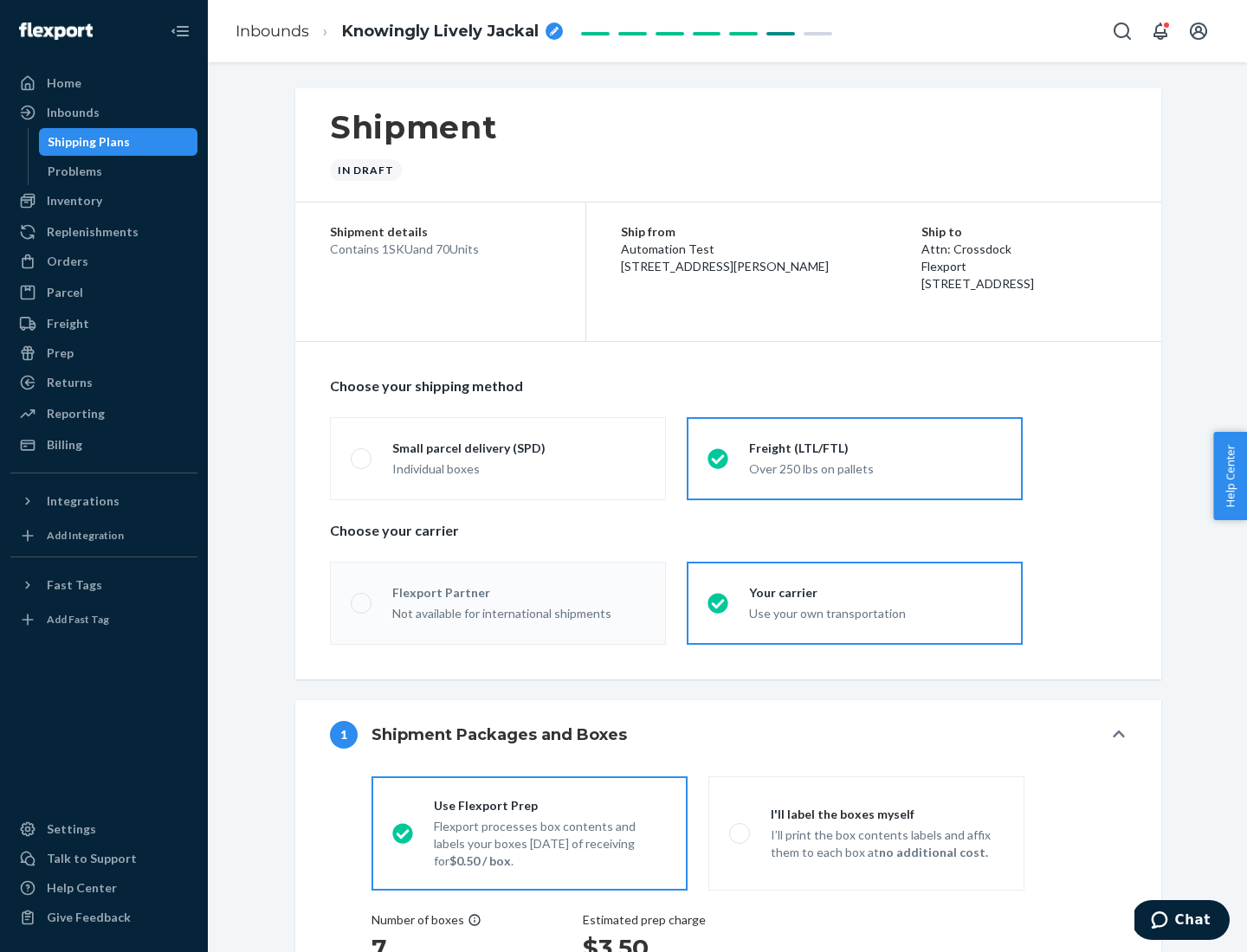
radio input "true"
radio input "false"
radio input "true"
radio input "false"
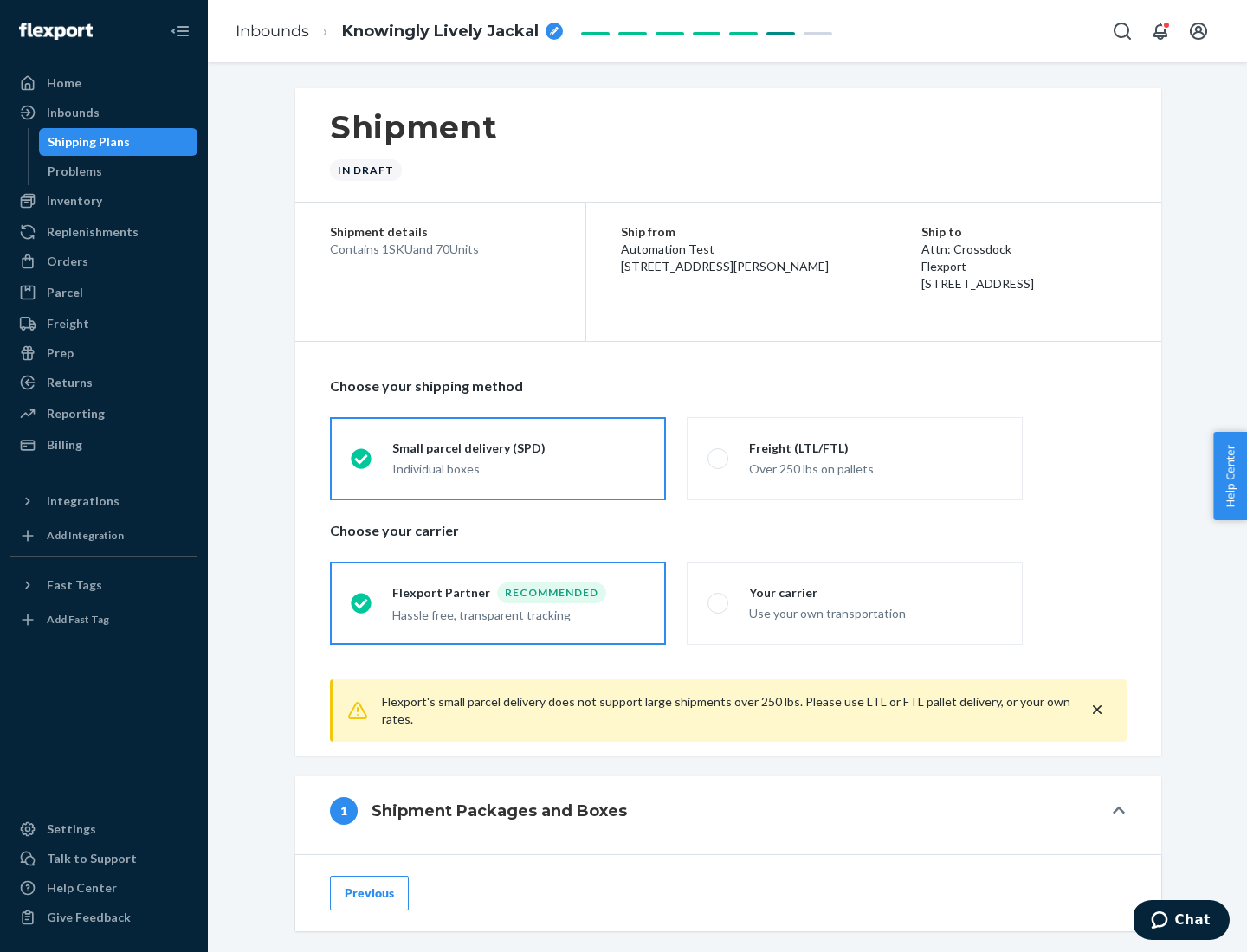
click at [855, 458] on div "Over 250 lbs on pallets" at bounding box center [876, 467] width 253 height 21
click at [719, 458] on input "Freight (LTL/FTL) Over 250 lbs on pallets" at bounding box center [713, 458] width 11 height 11
radio input "true"
radio input "false"
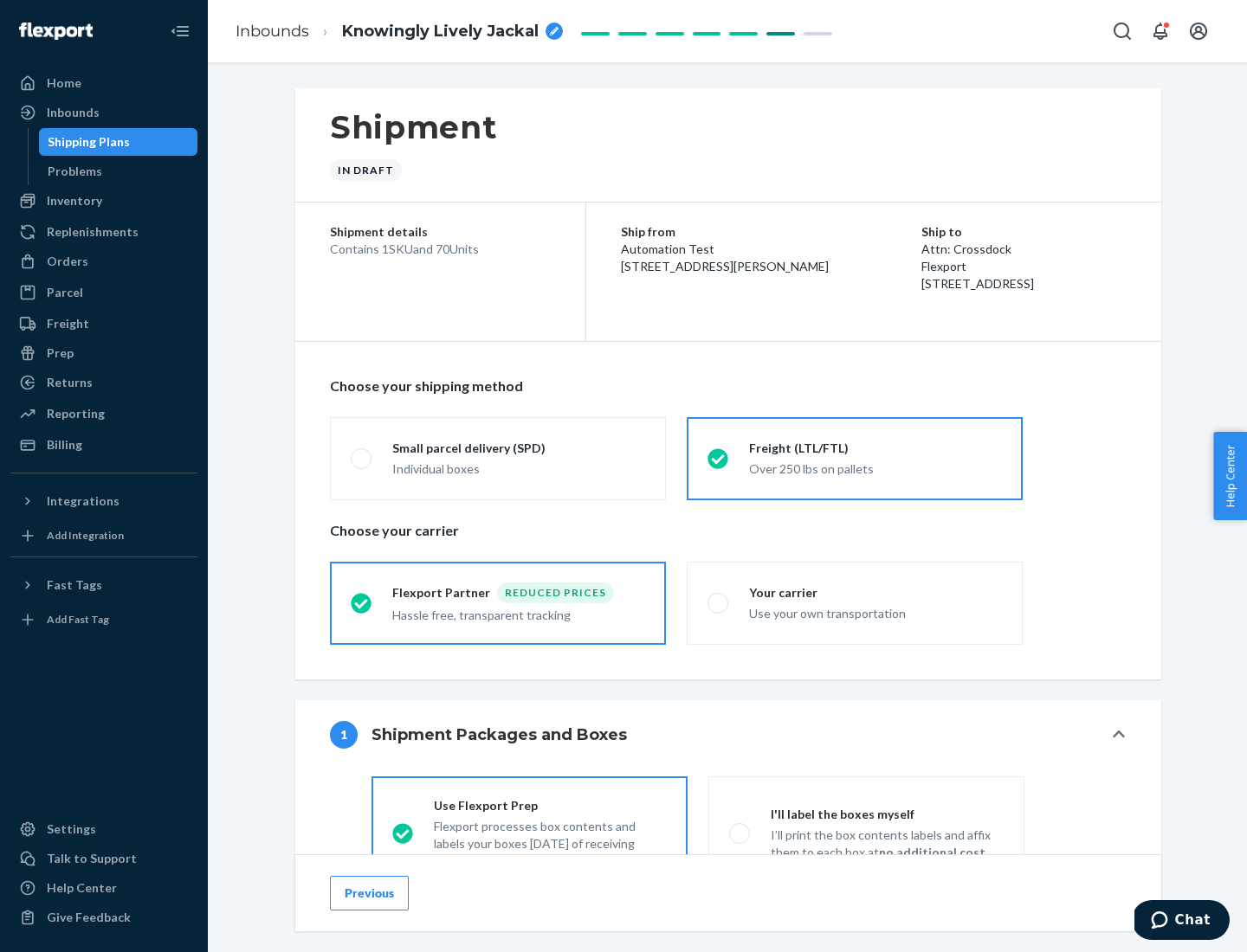
scroll to position [96, 0]
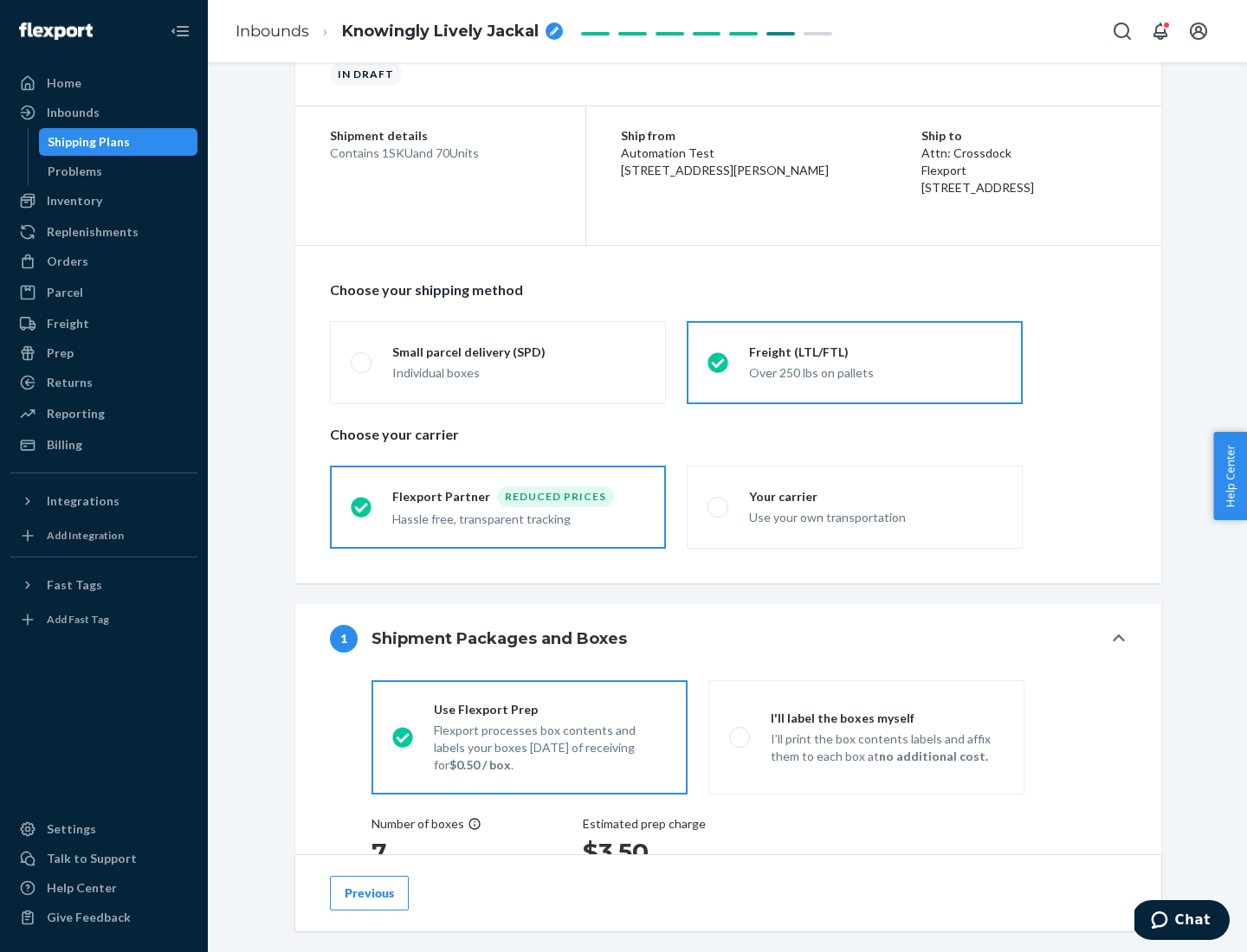
click at [855, 506] on div "Use your own transportation" at bounding box center [876, 516] width 253 height 21
click at [719, 506] on input "Your carrier Use your own transportation" at bounding box center [713, 507] width 11 height 11
radio input "true"
radio input "false"
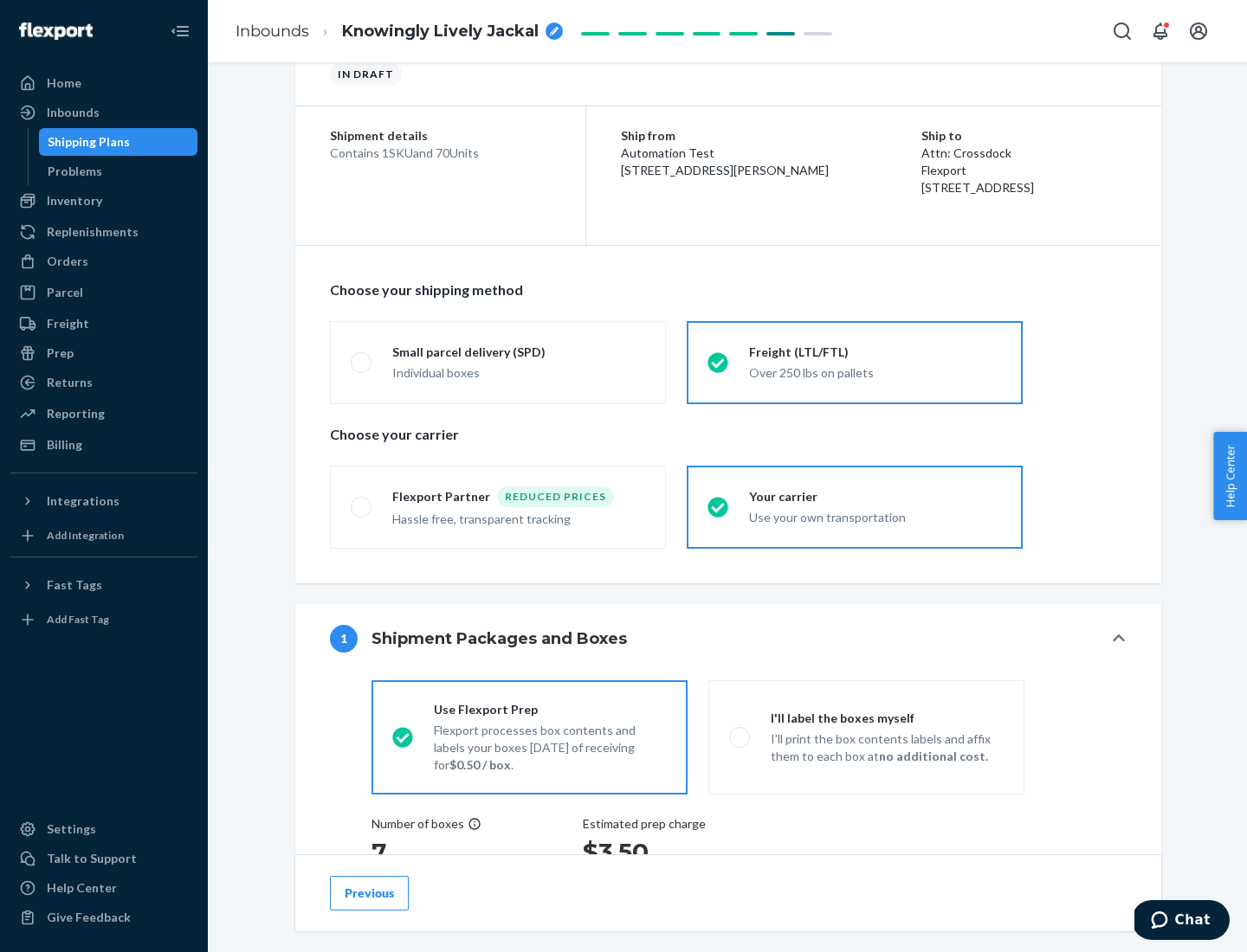
scroll to position [327, 0]
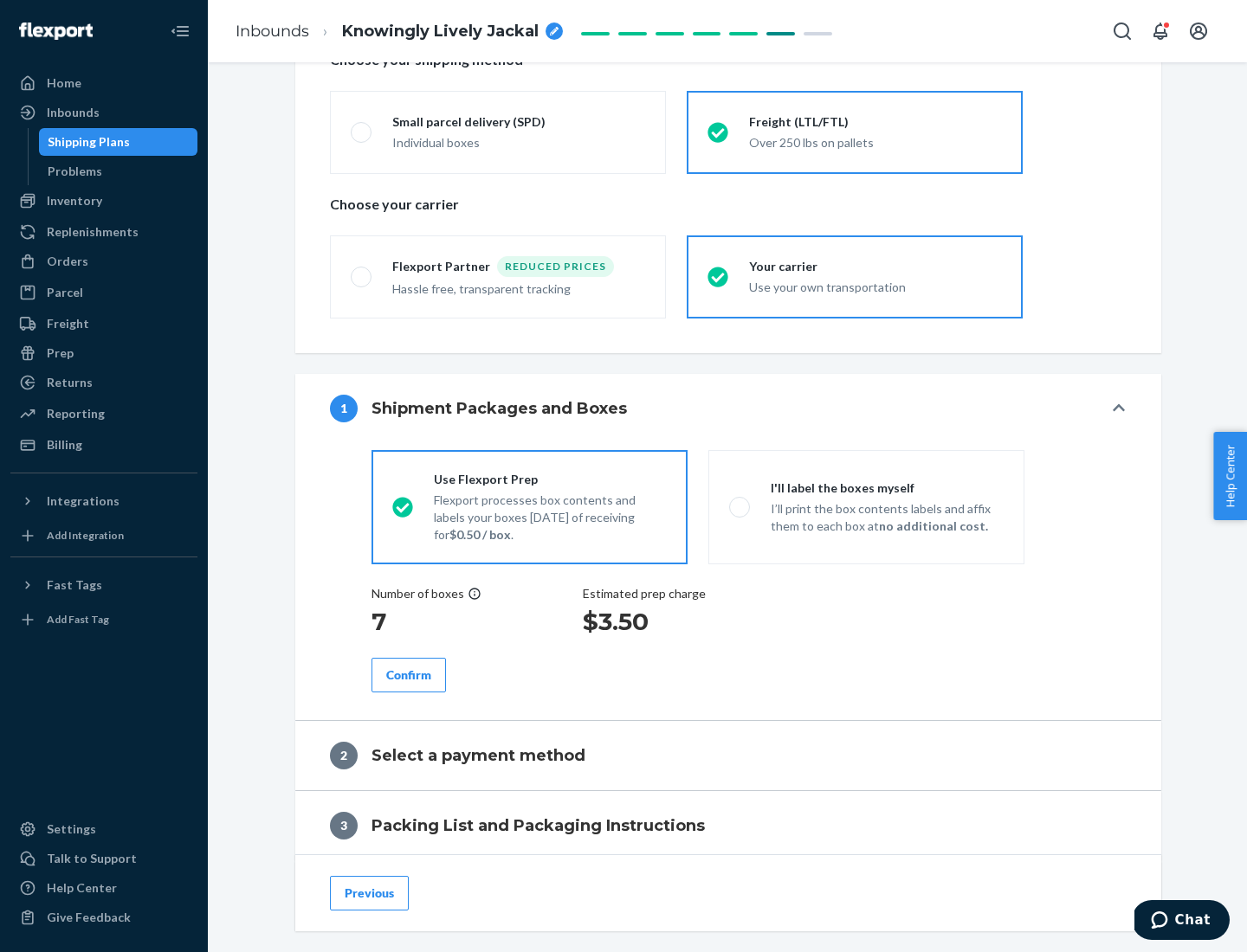
click at [866, 506] on p "I’ll print the box contents labels and affix them to each box at no additional …" at bounding box center [887, 518] width 233 height 35
click at [740, 506] on input "I'll label the boxes myself I’ll print the box contents labels and affix them t…" at bounding box center [735, 507] width 11 height 11
radio input "true"
radio input "false"
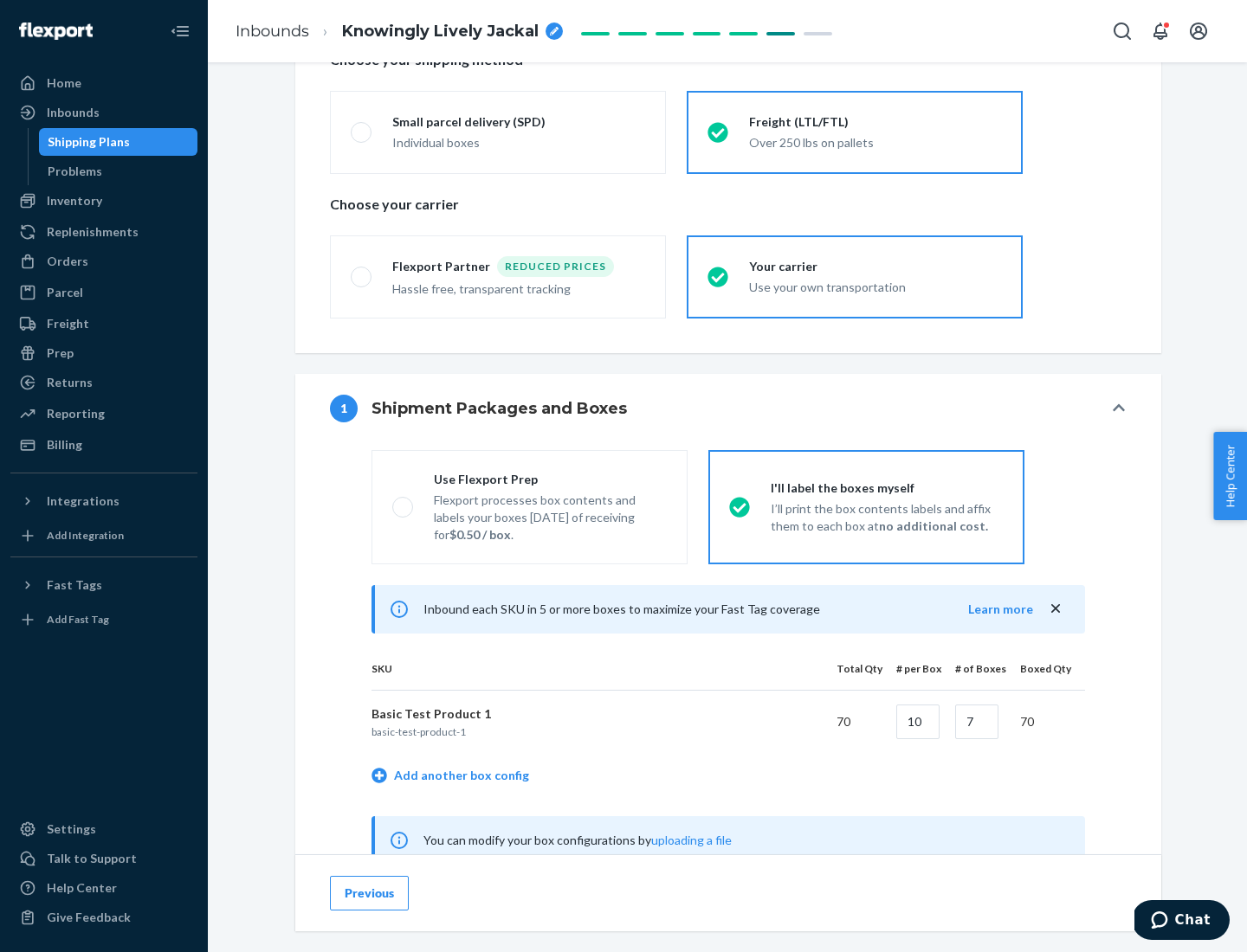
scroll to position [542, 0]
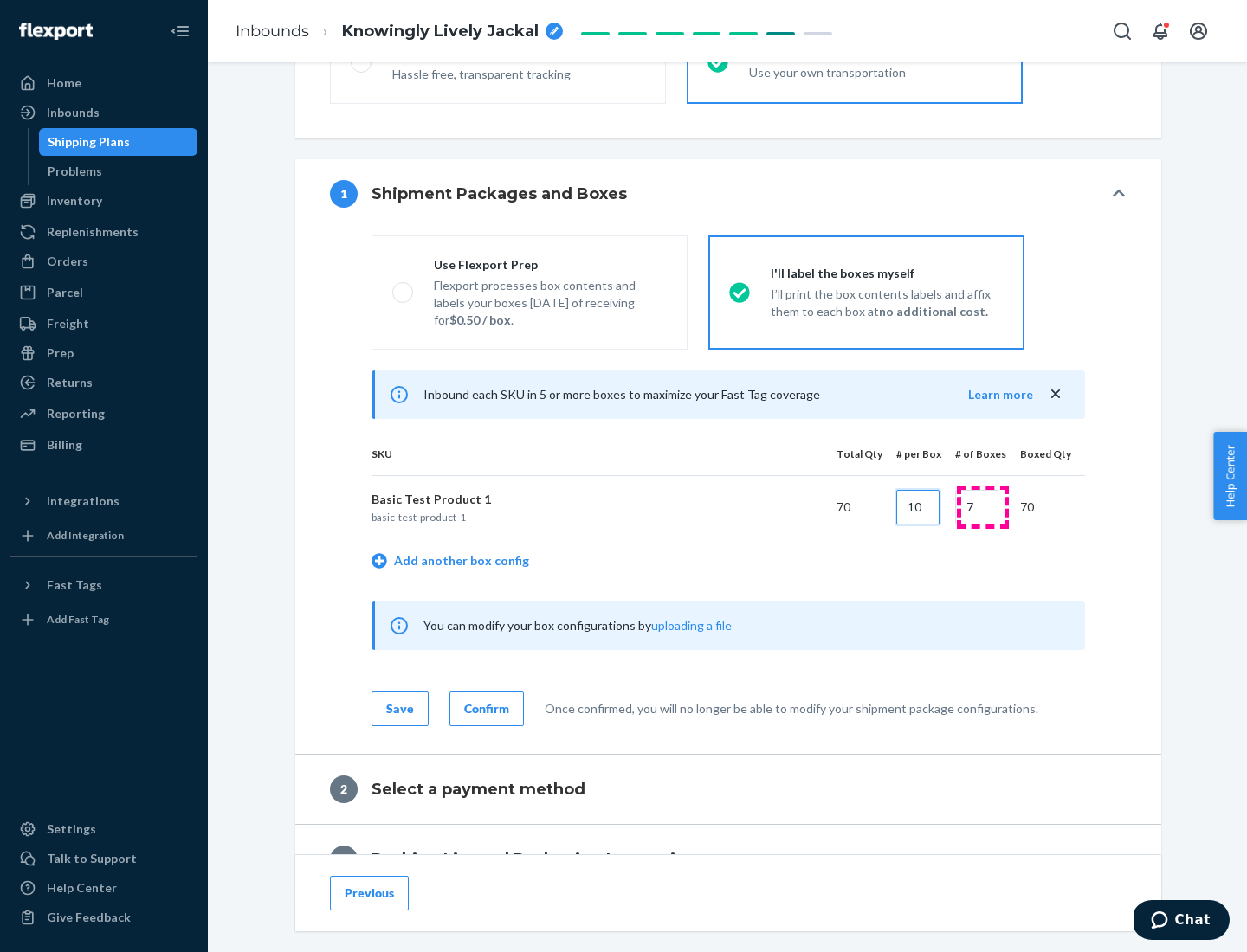
type input "10"
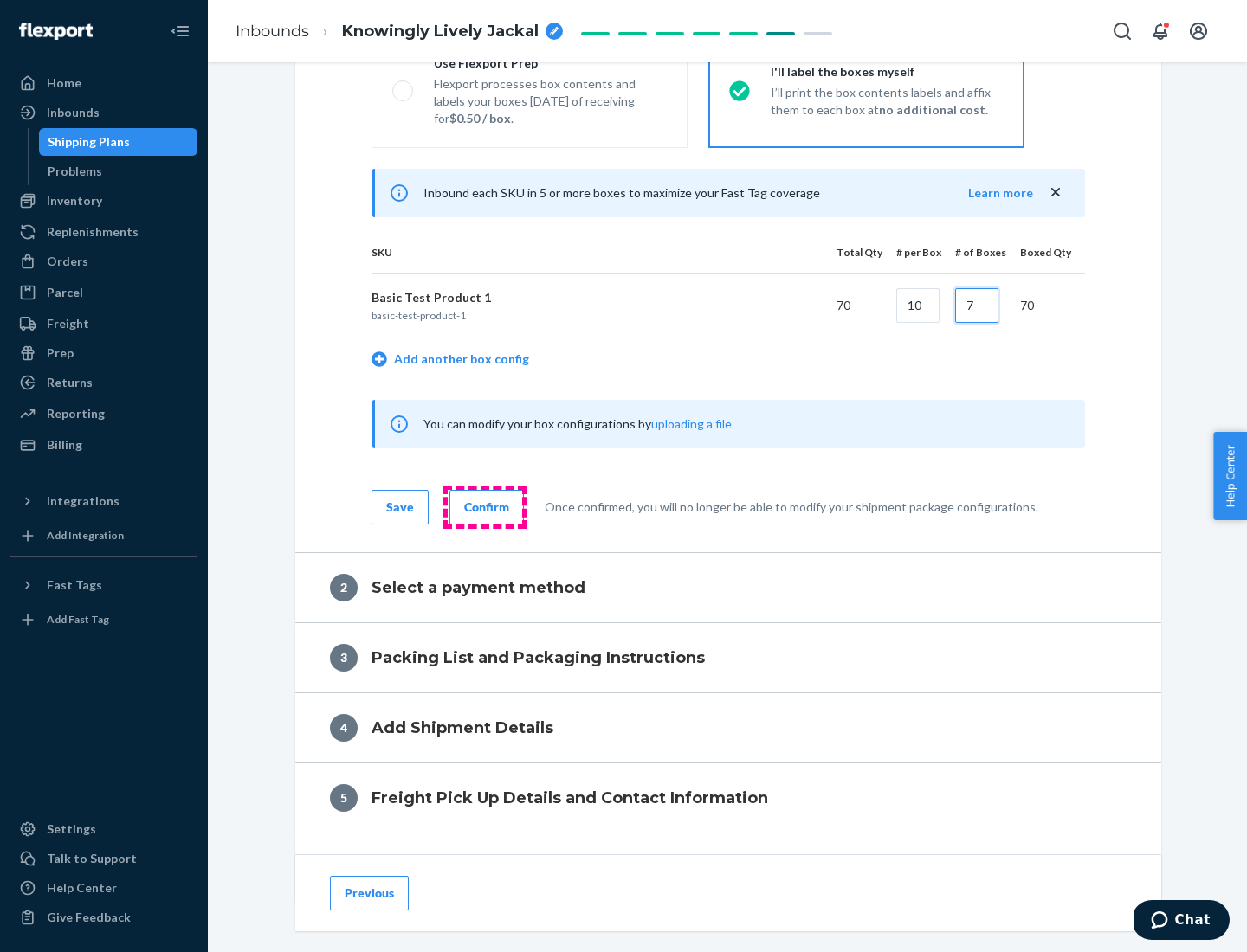
type input "7"
click at [484, 506] on div "Confirm" at bounding box center [486, 507] width 45 height 17
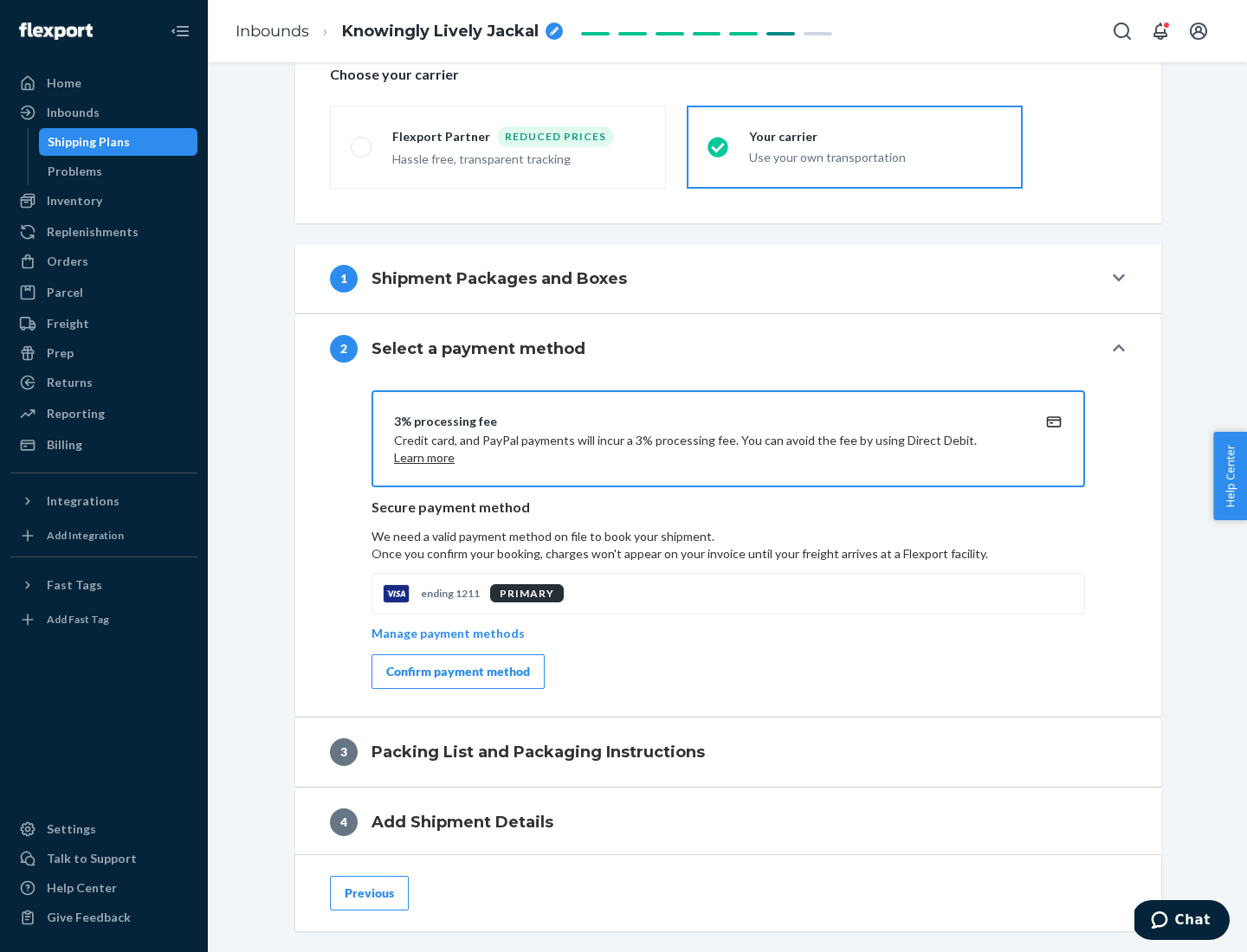
scroll to position [621, 0]
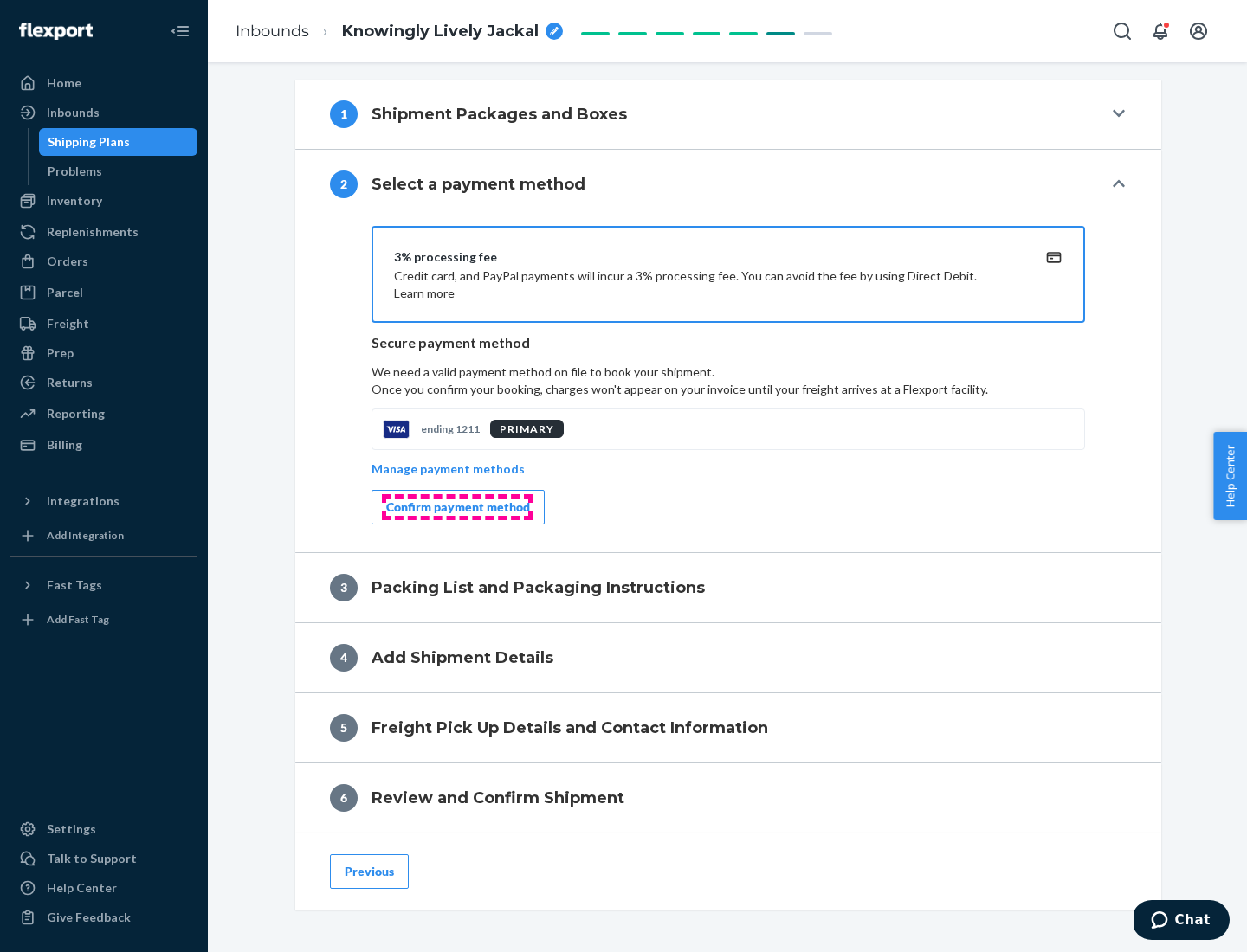
click at [456, 507] on div "Confirm payment method" at bounding box center [458, 507] width 144 height 17
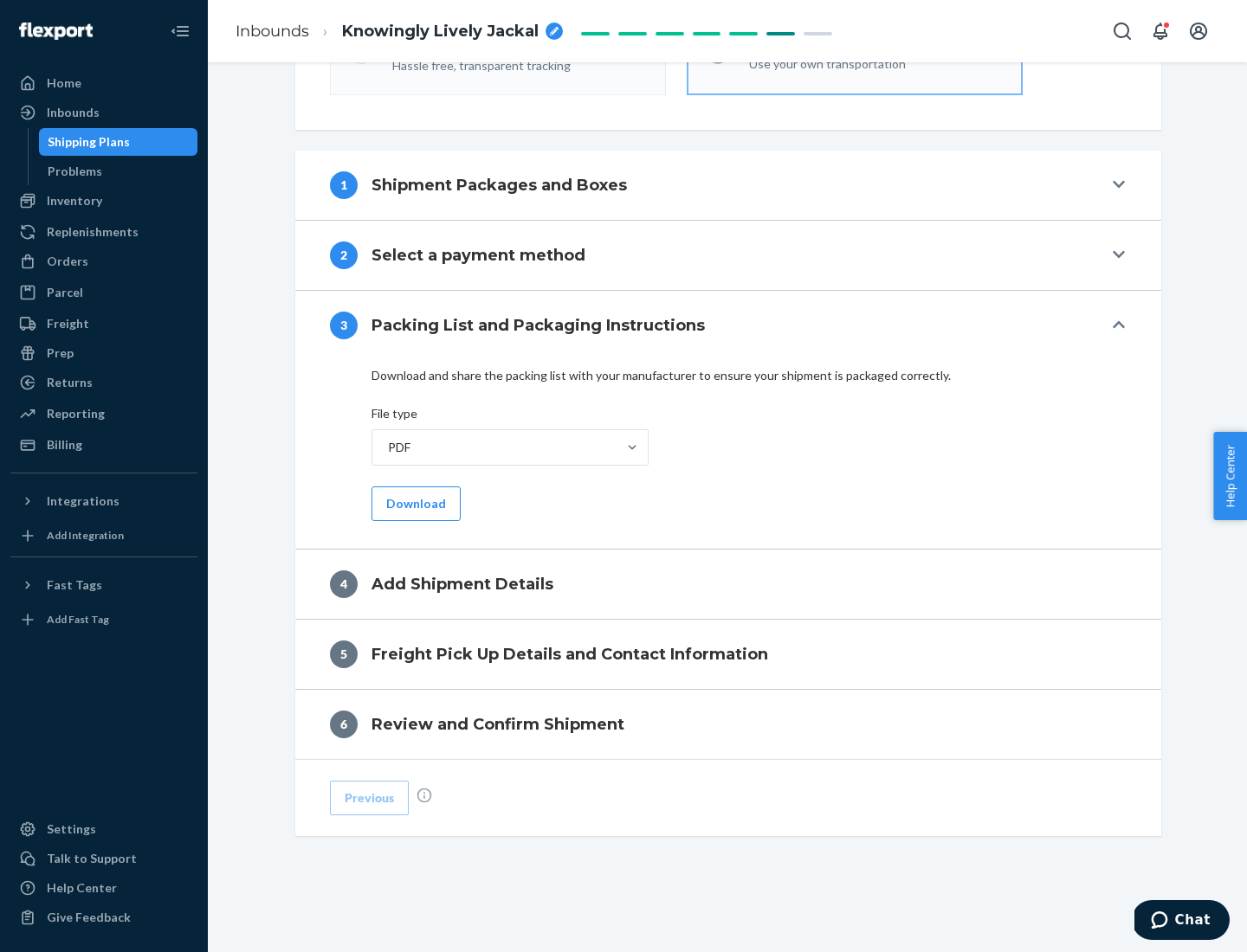
scroll to position [546, 0]
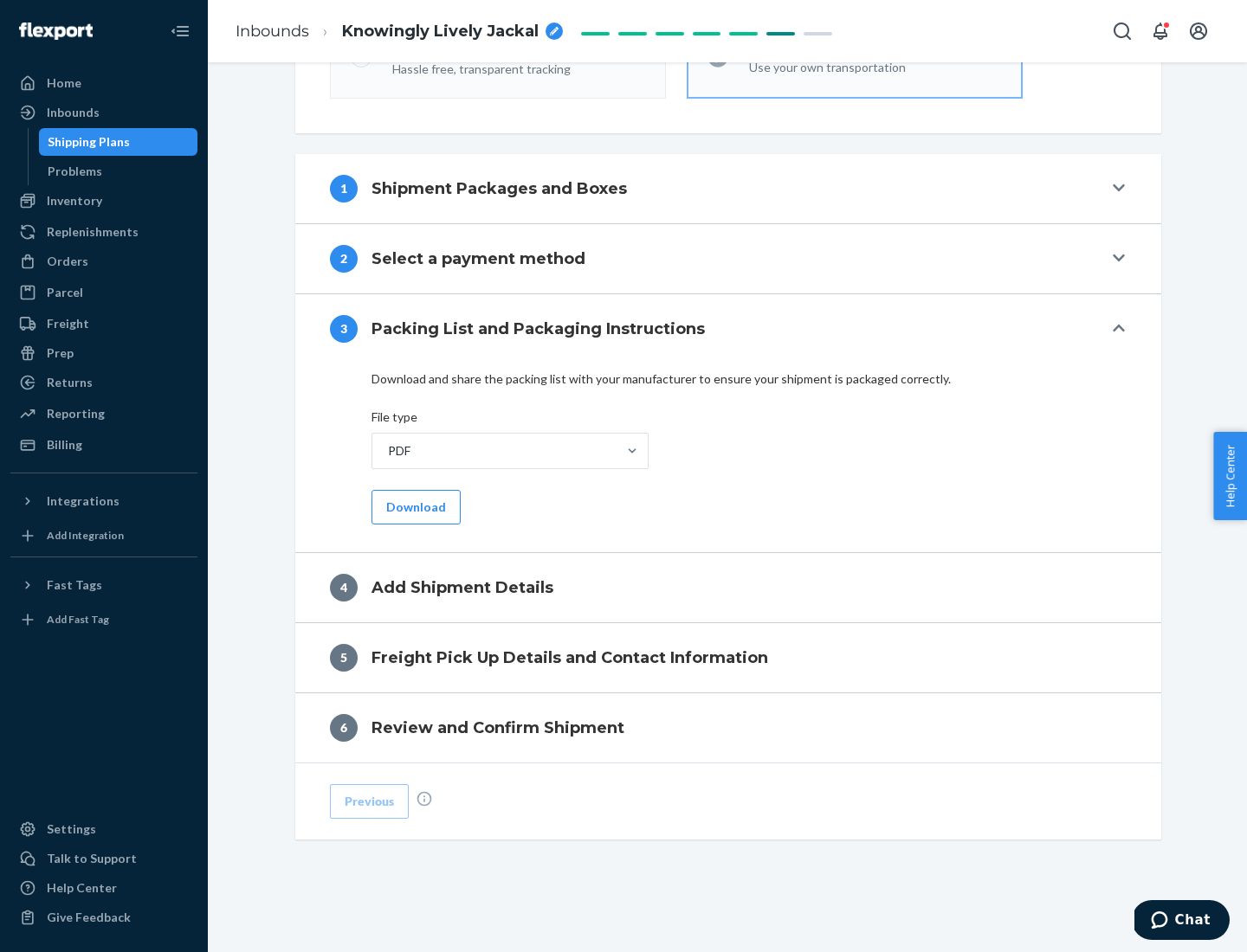
click at [414, 506] on button "Download" at bounding box center [416, 507] width 89 height 35
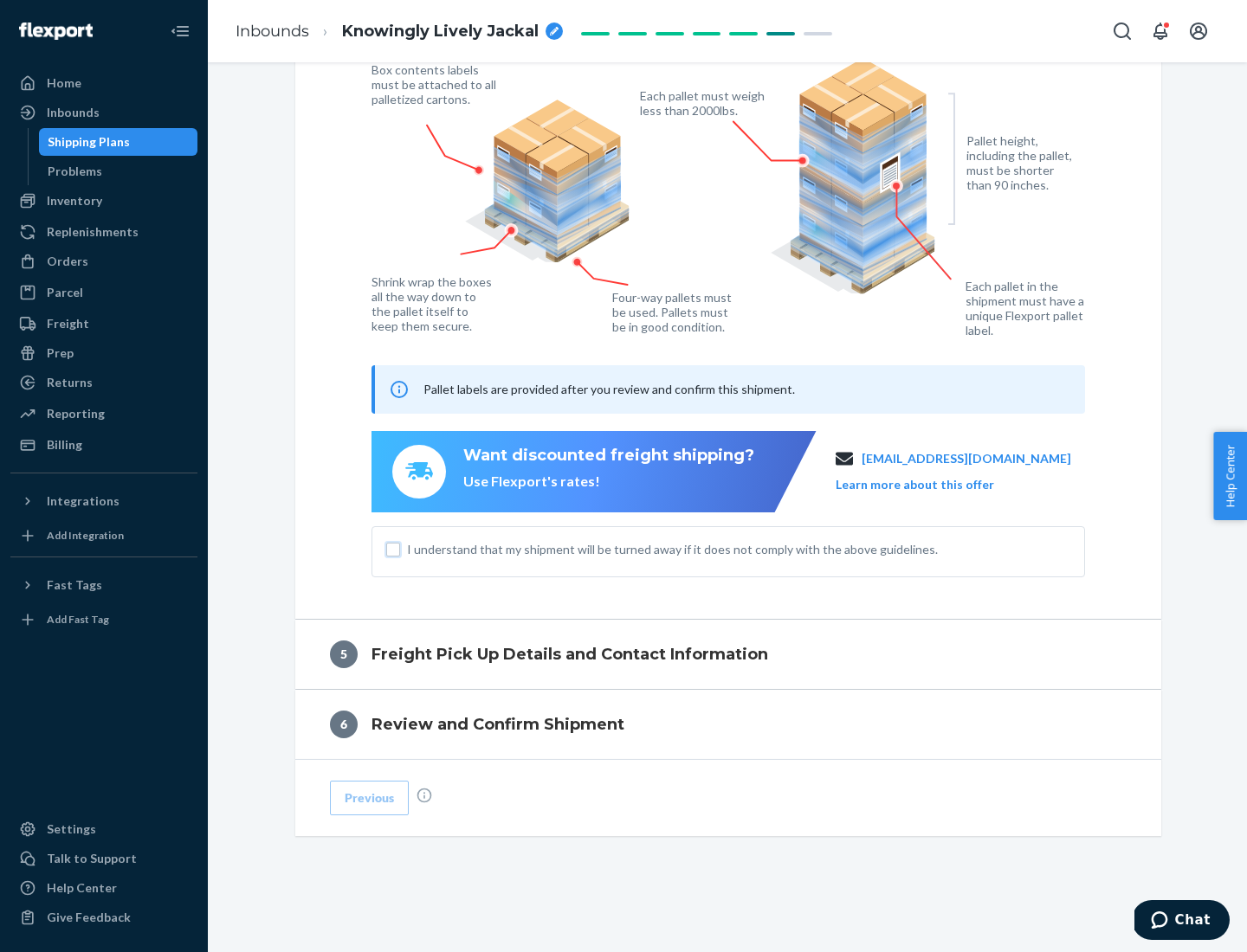
click at [393, 549] on input "I understand that my shipment will be turned away if it does not comply with th…" at bounding box center [392, 549] width 14 height 14
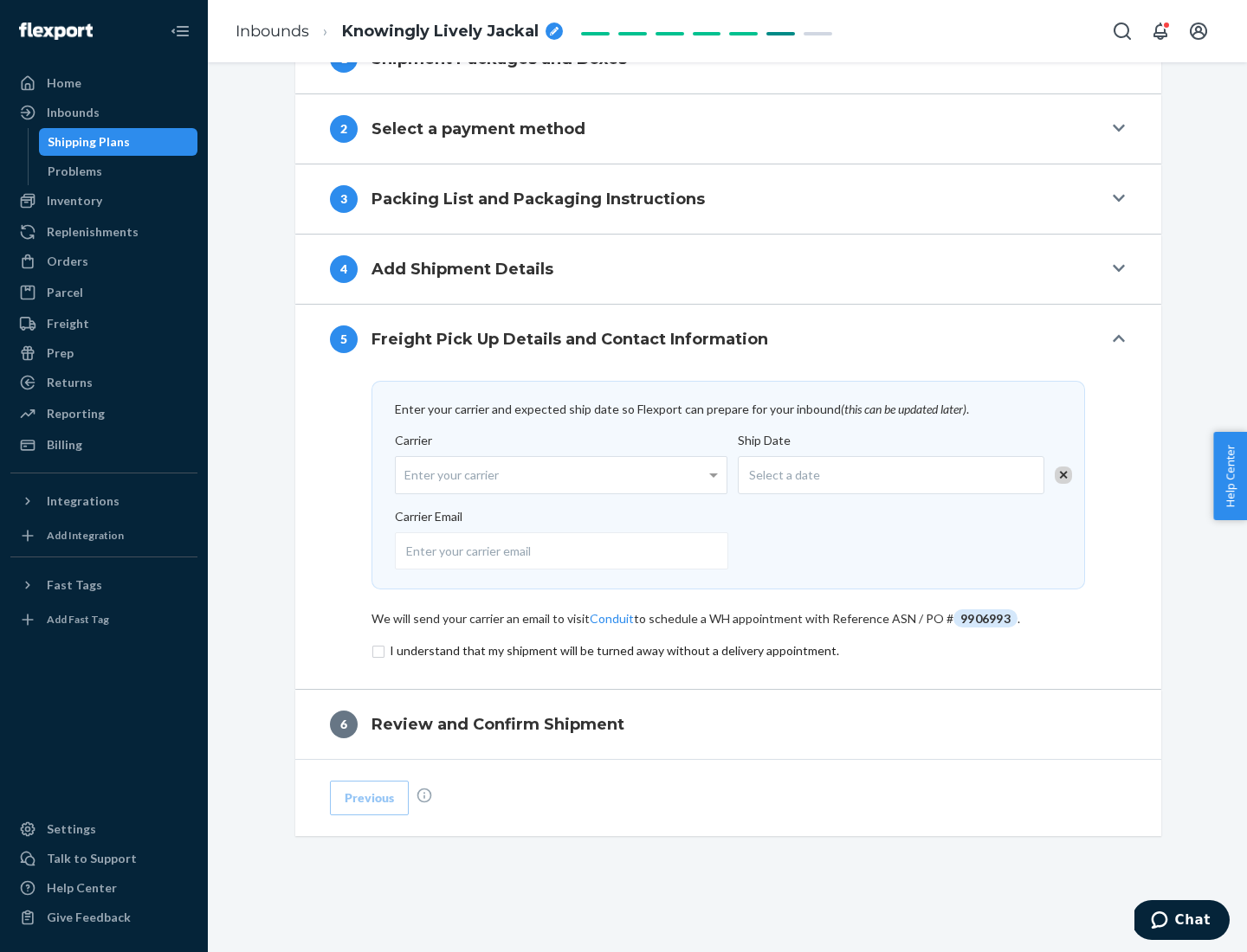
scroll to position [676, 0]
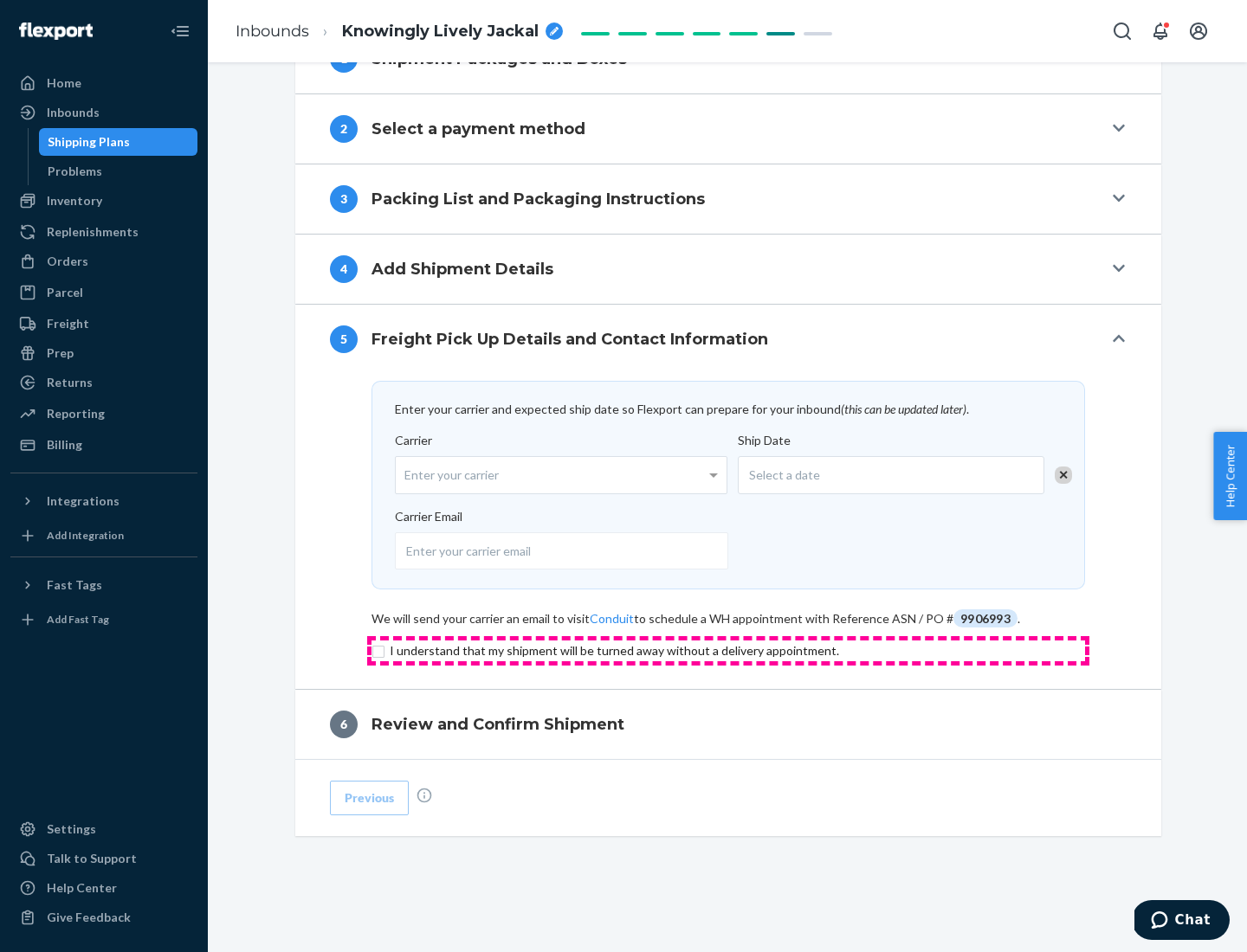
click at [728, 650] on input "checkbox" at bounding box center [728, 651] width 714 height 21
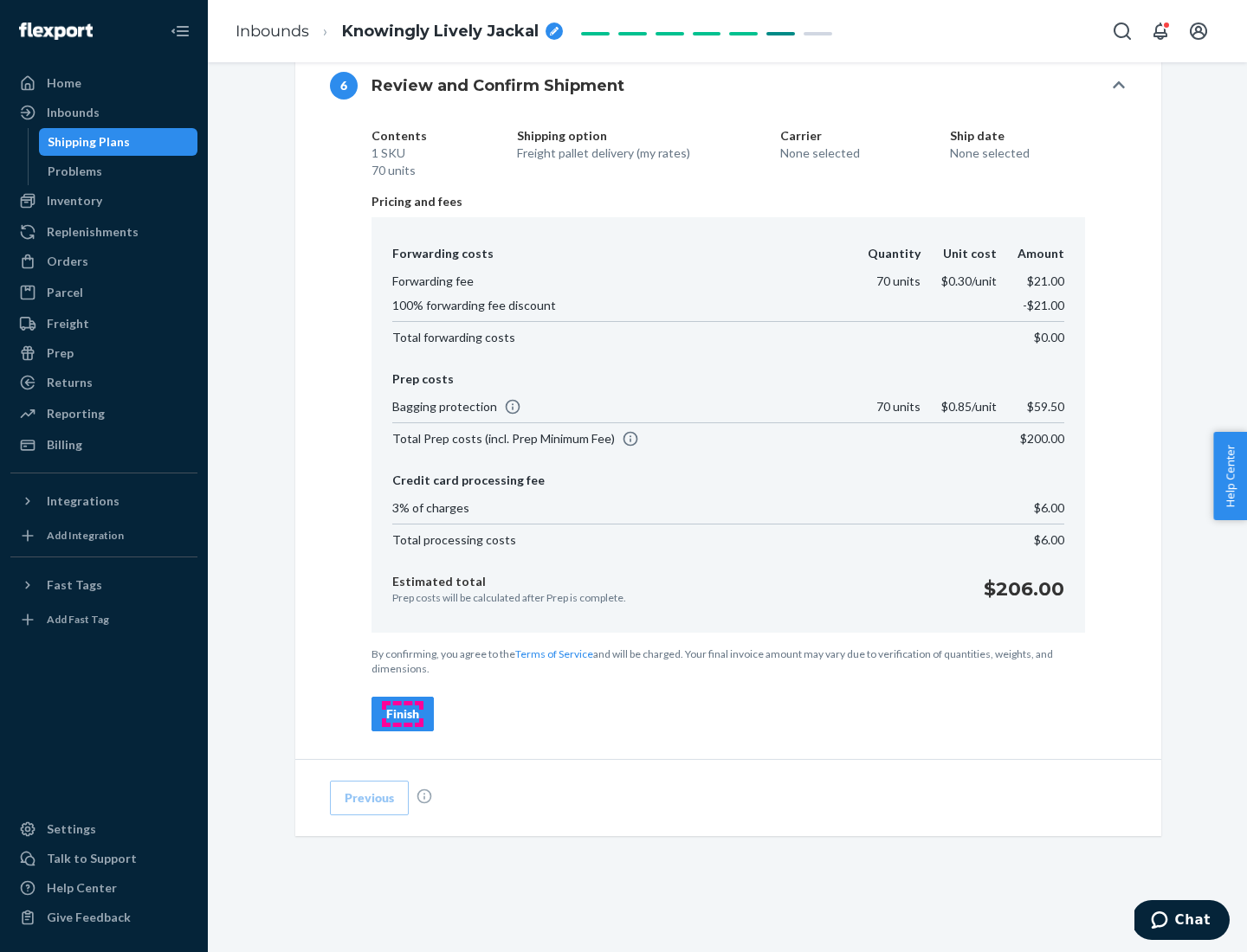
click at [402, 714] on div "Finish" at bounding box center [402, 714] width 33 height 17
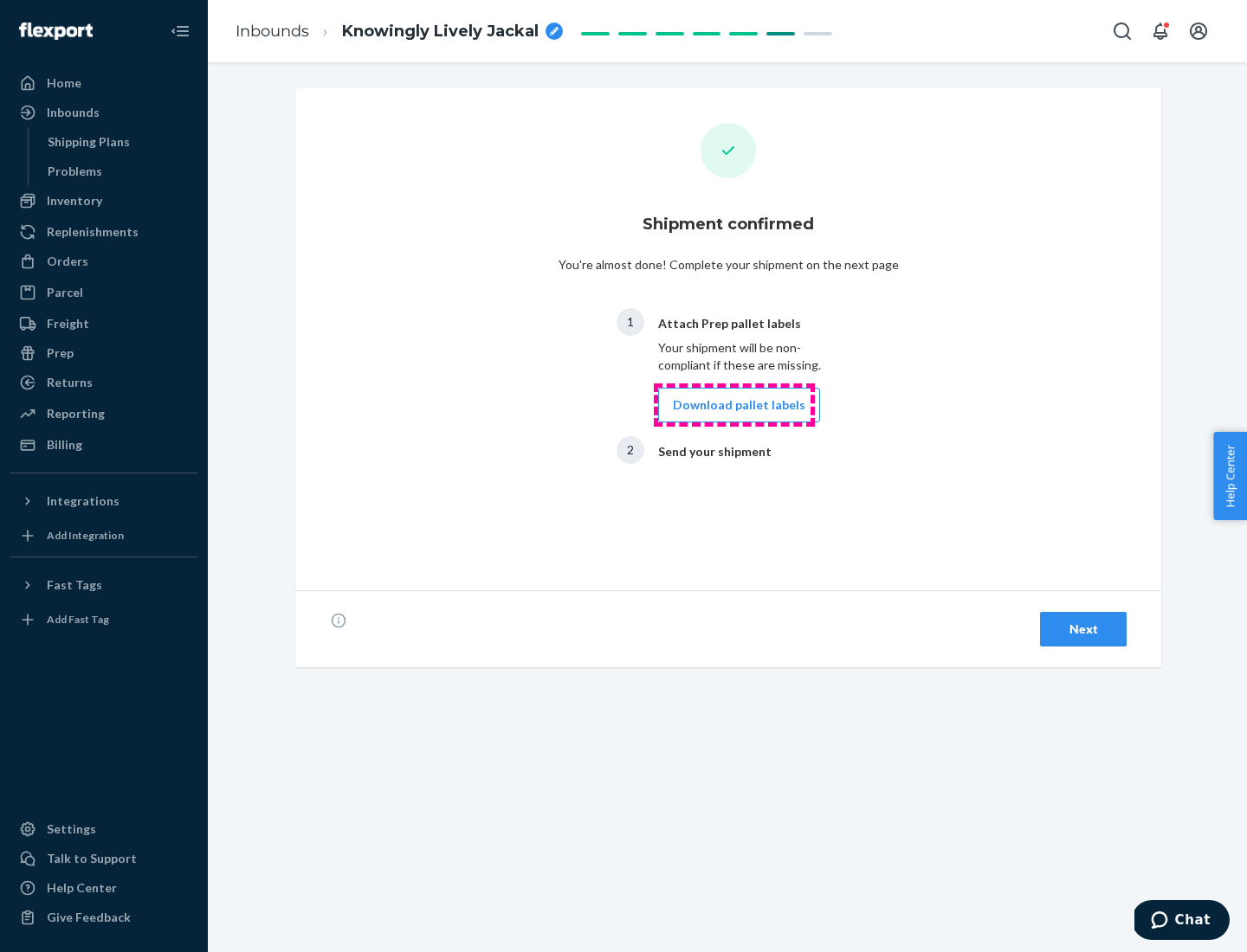
click at [735, 405] on button "Download pallet labels" at bounding box center [739, 405] width 162 height 35
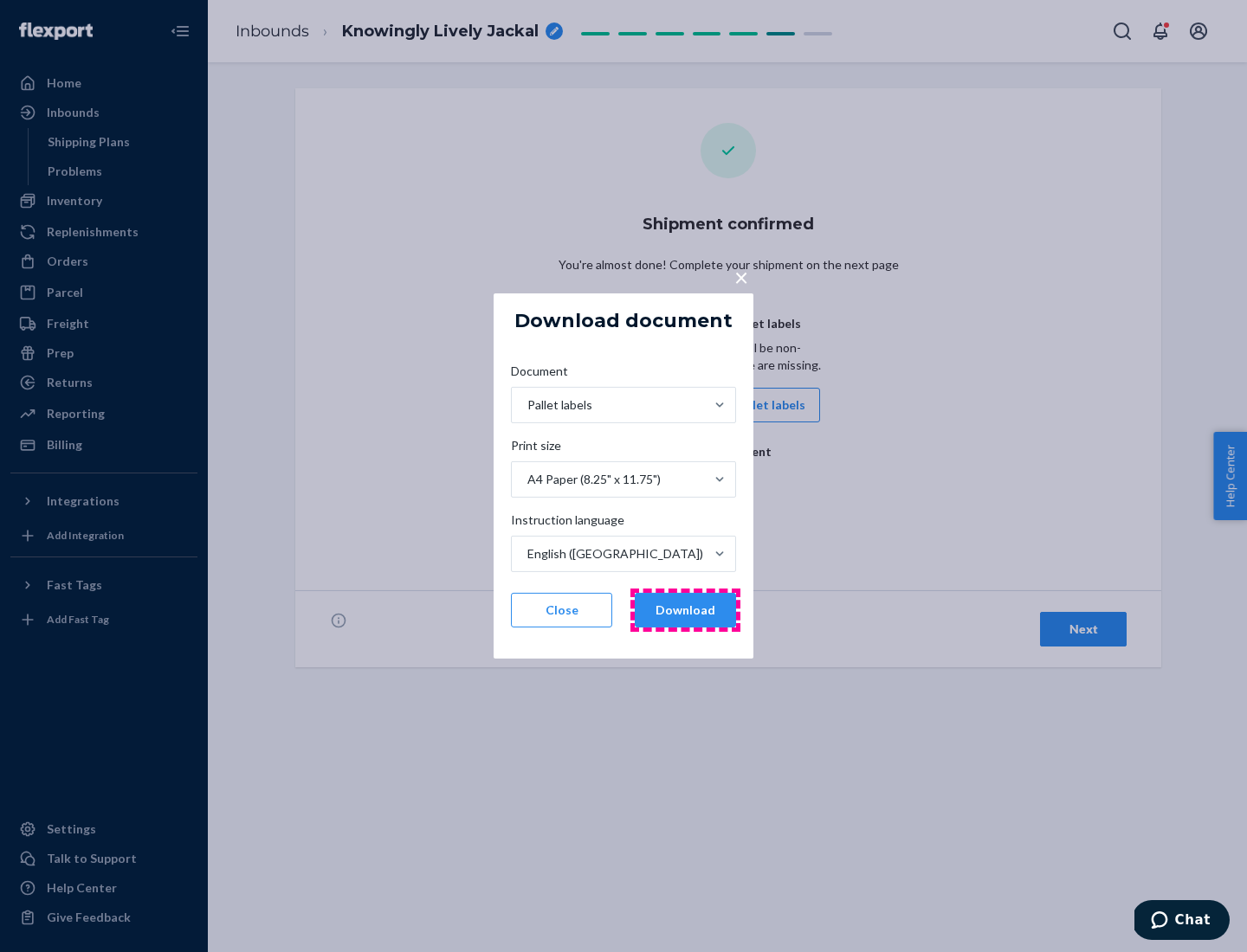
click at [684, 611] on button "Download" at bounding box center [684, 611] width 101 height 35
click at [740, 276] on span "×" at bounding box center [741, 277] width 14 height 29
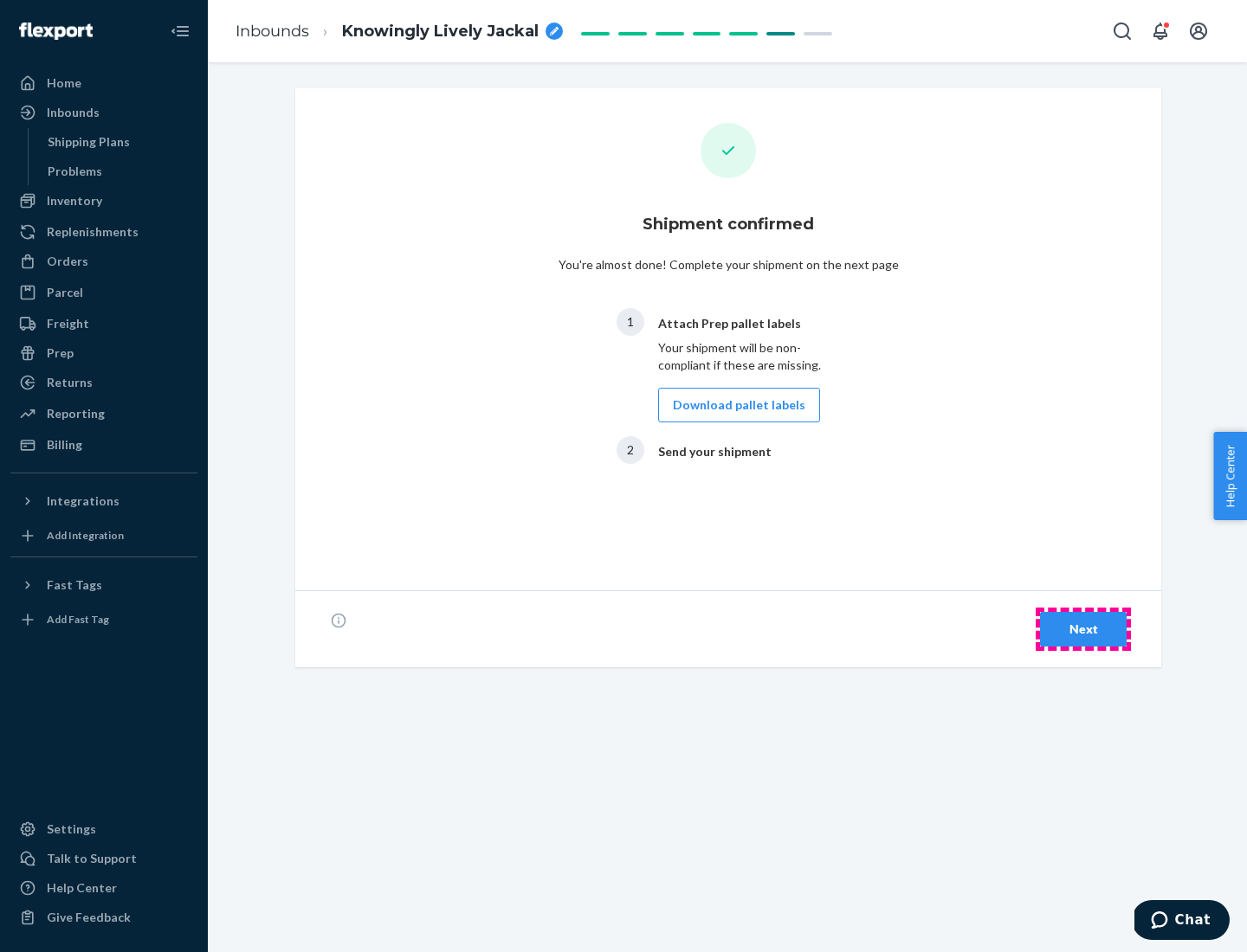
click at [1083, 630] on div "Next" at bounding box center [1083, 629] width 57 height 17
